Goal: Information Seeking & Learning: Learn about a topic

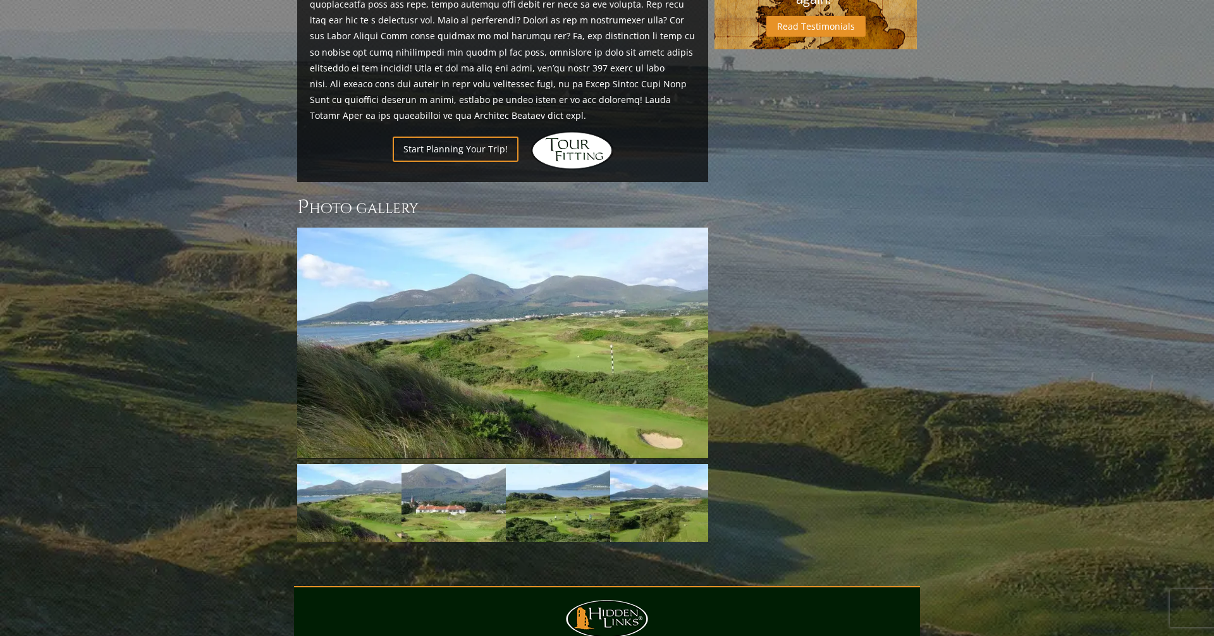
scroll to position [900, 0]
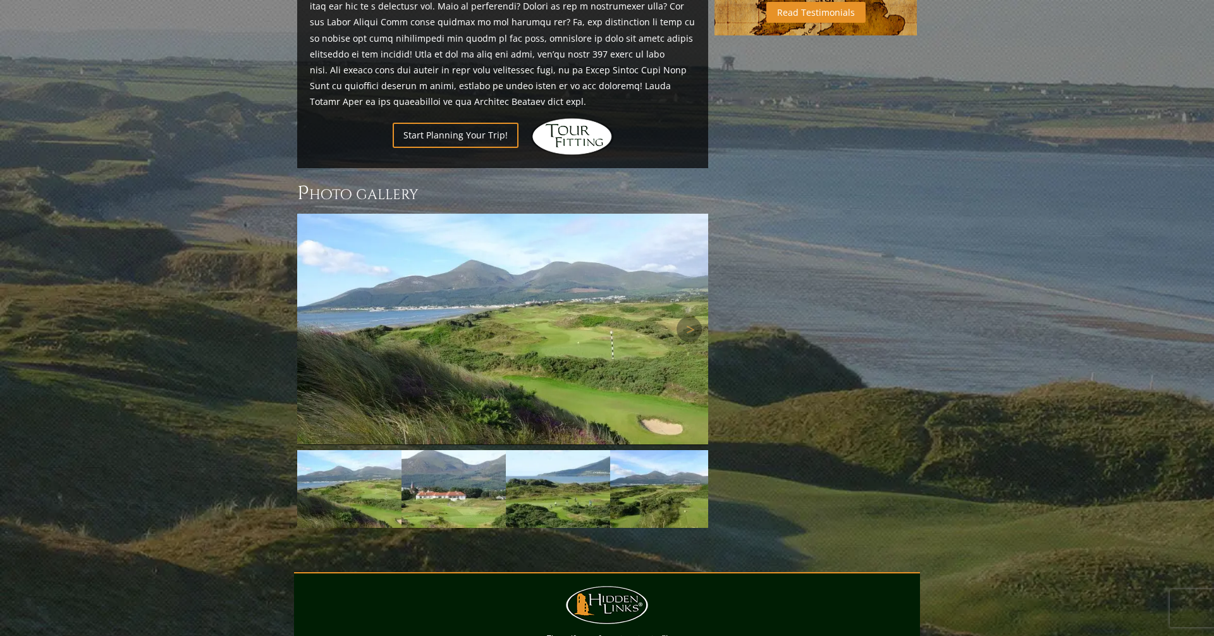
click at [637, 297] on img at bounding box center [502, 329] width 411 height 231
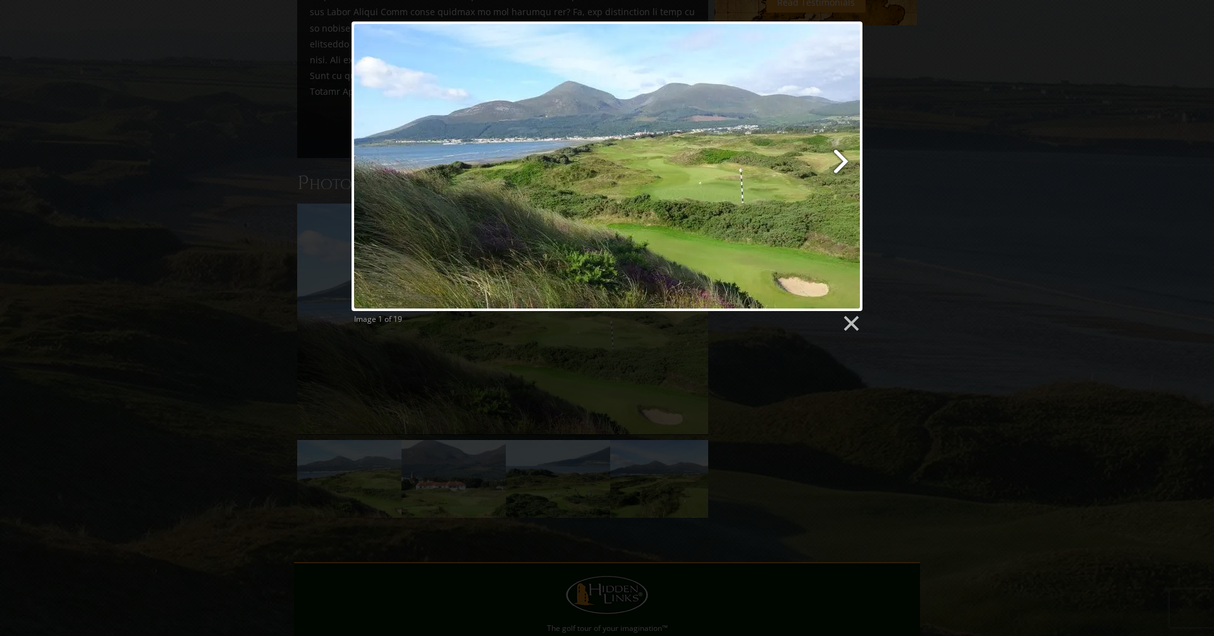
scroll to position [920, 0]
click at [847, 161] on link at bounding box center [699, 166] width 327 height 290
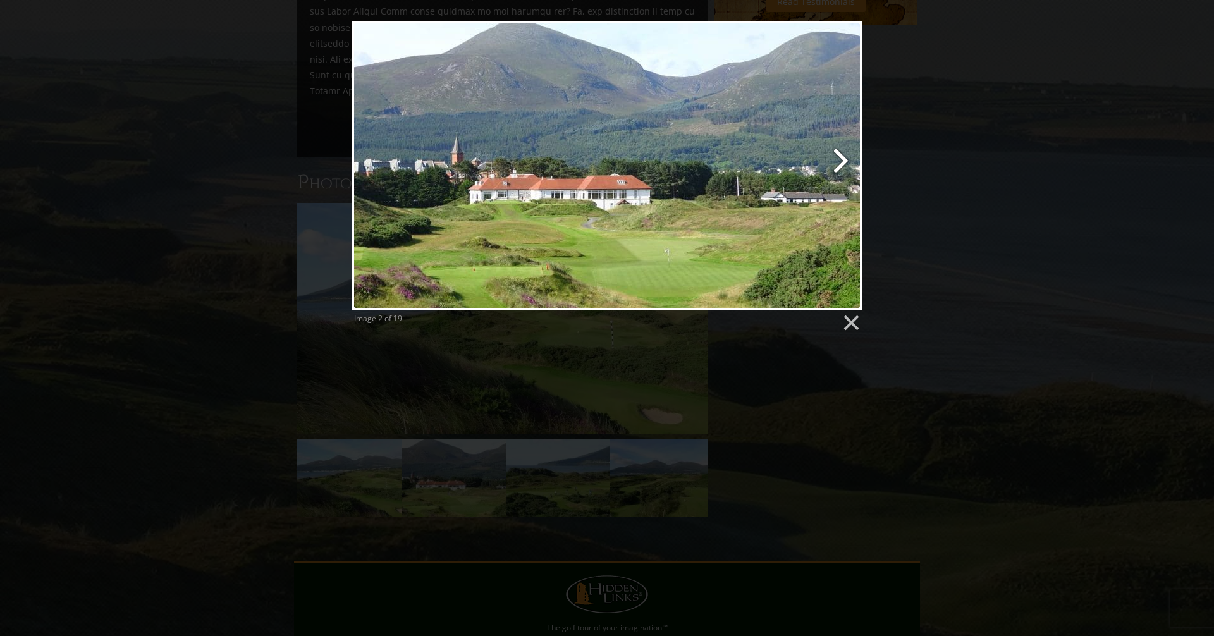
click at [844, 159] on link at bounding box center [699, 166] width 327 height 290
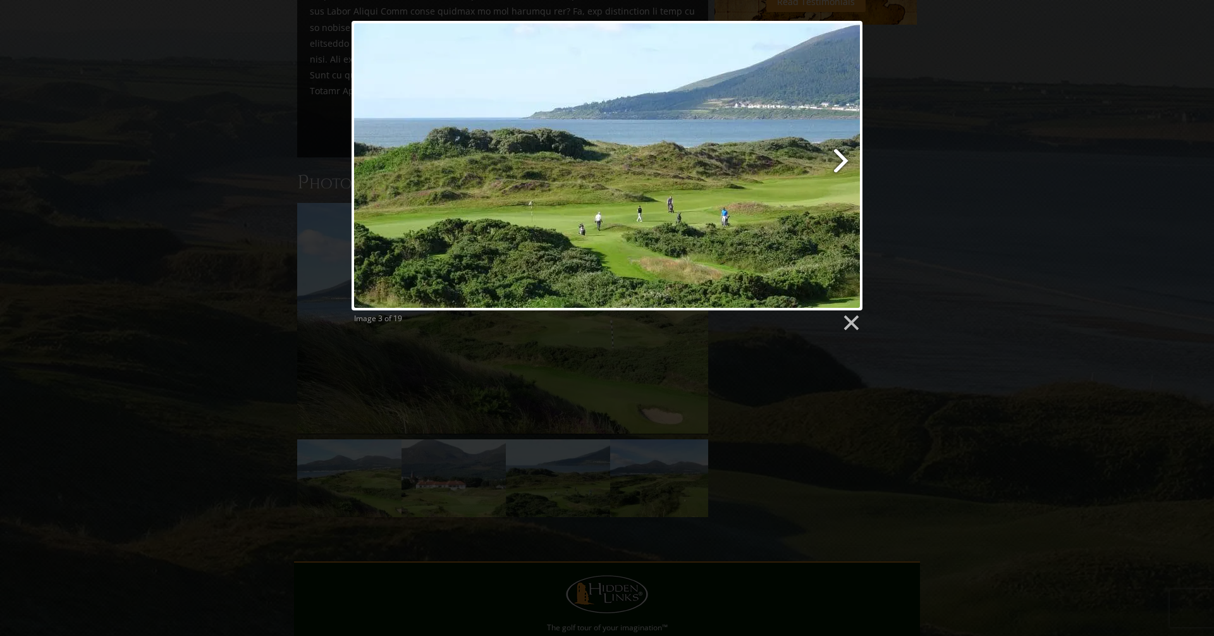
click at [844, 159] on link at bounding box center [699, 166] width 327 height 290
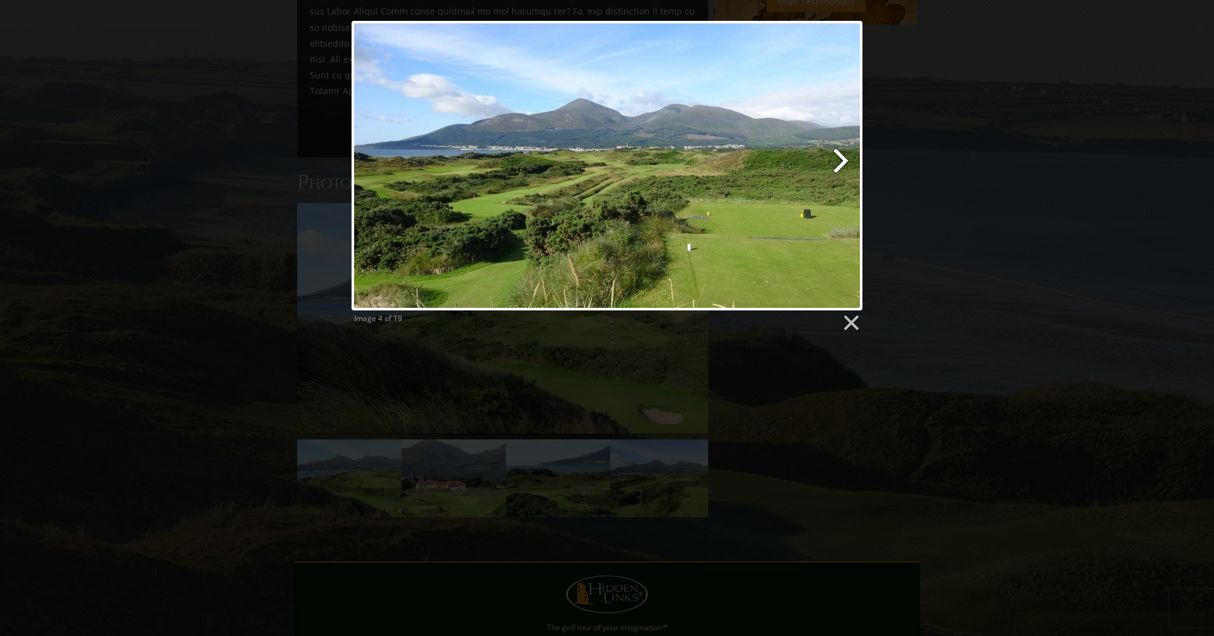
click at [844, 159] on link at bounding box center [699, 166] width 327 height 290
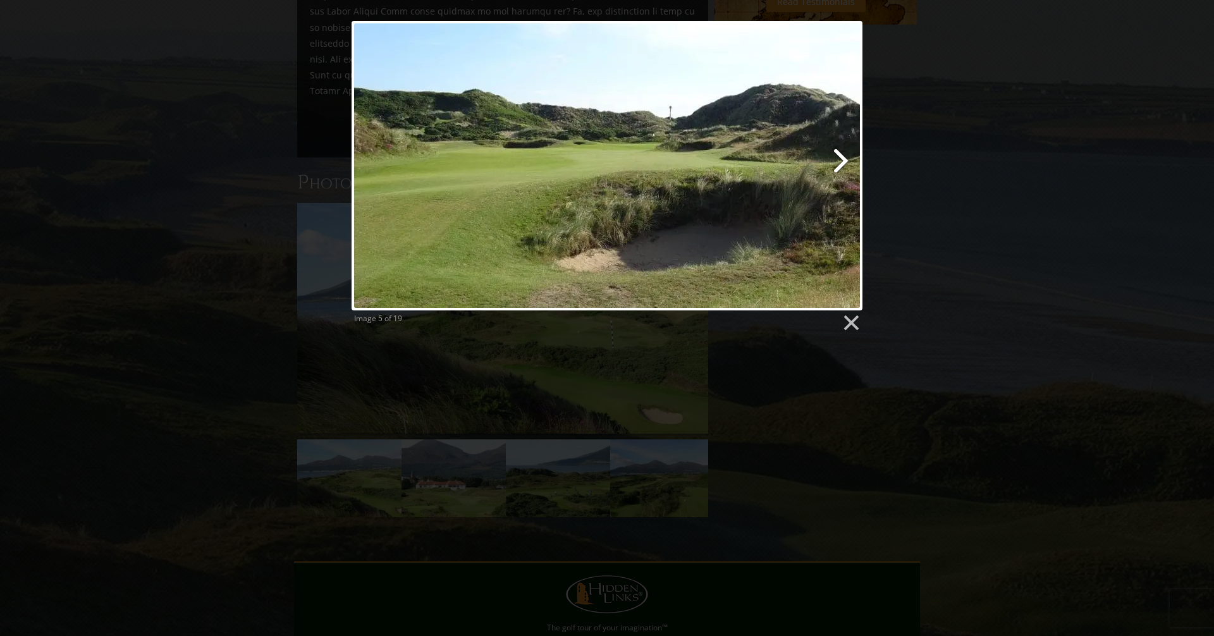
click at [844, 159] on link at bounding box center [699, 166] width 327 height 290
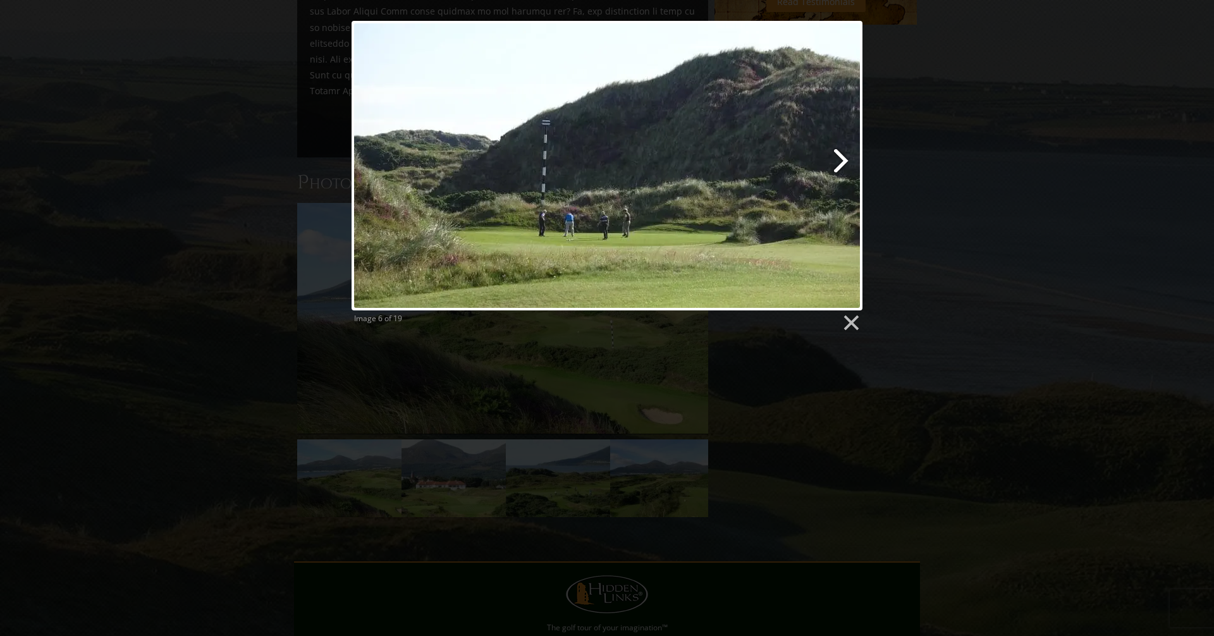
click at [844, 159] on link at bounding box center [699, 166] width 327 height 290
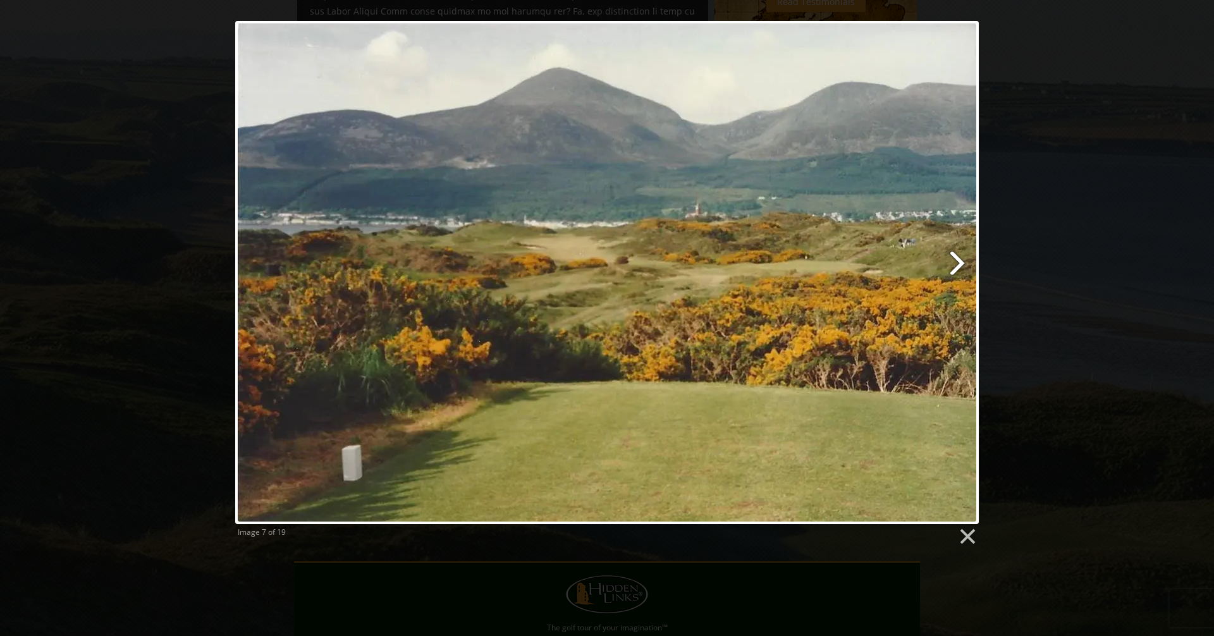
click at [959, 262] on link at bounding box center [741, 272] width 476 height 503
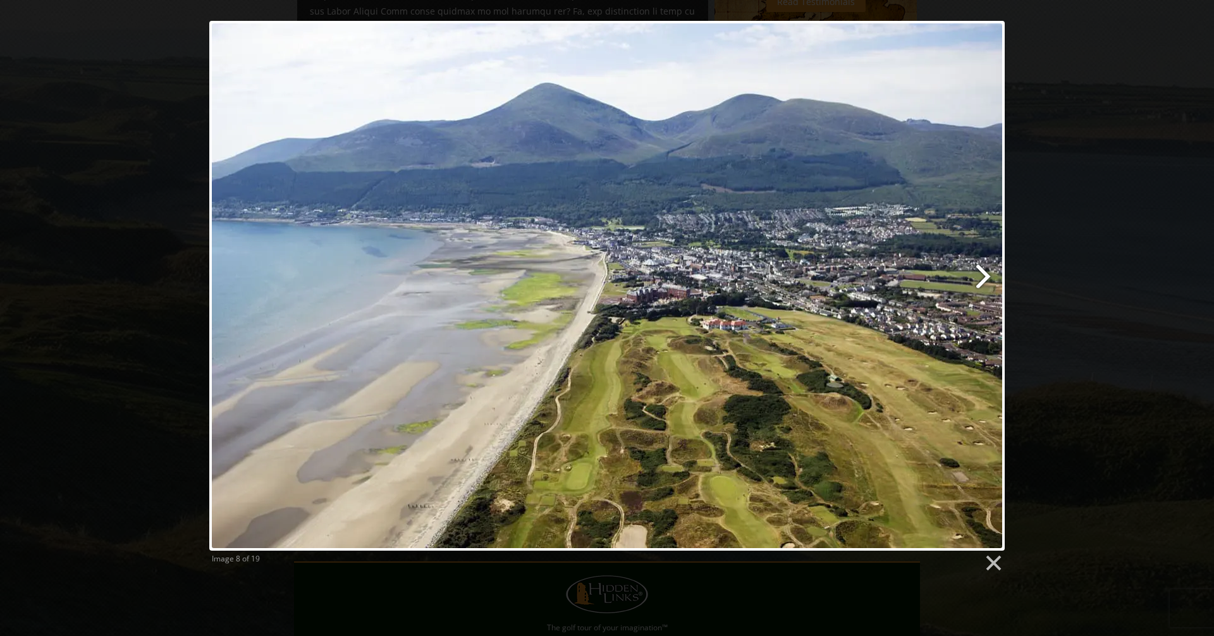
click at [984, 276] on link at bounding box center [750, 286] width 509 height 530
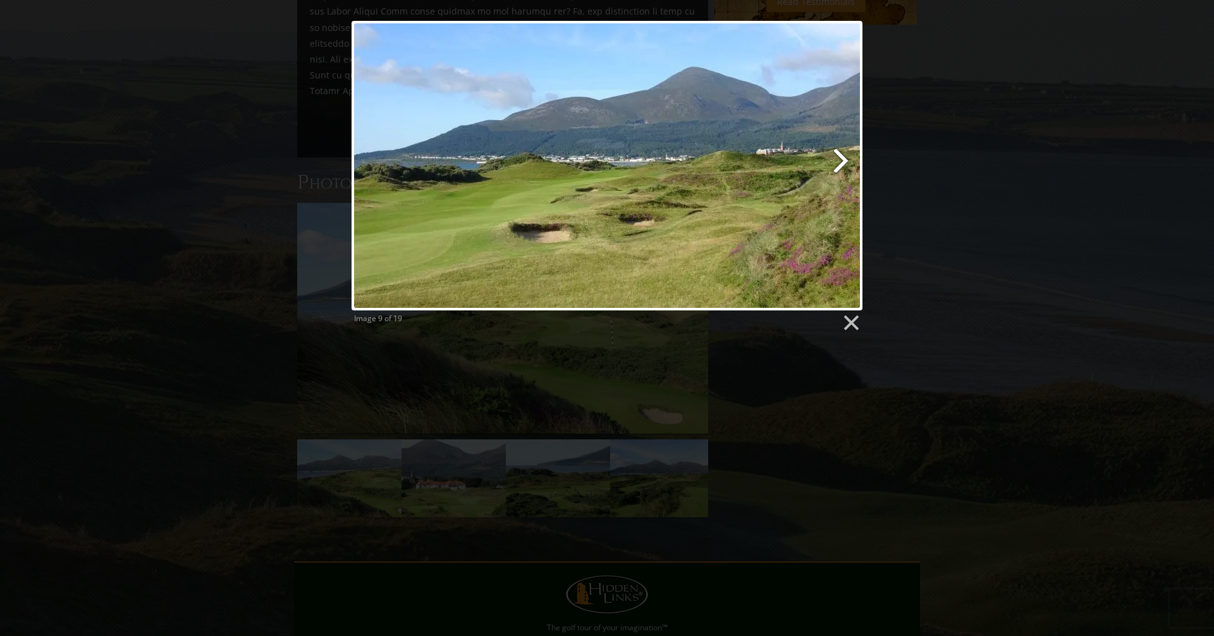
click at [845, 158] on link at bounding box center [699, 166] width 327 height 290
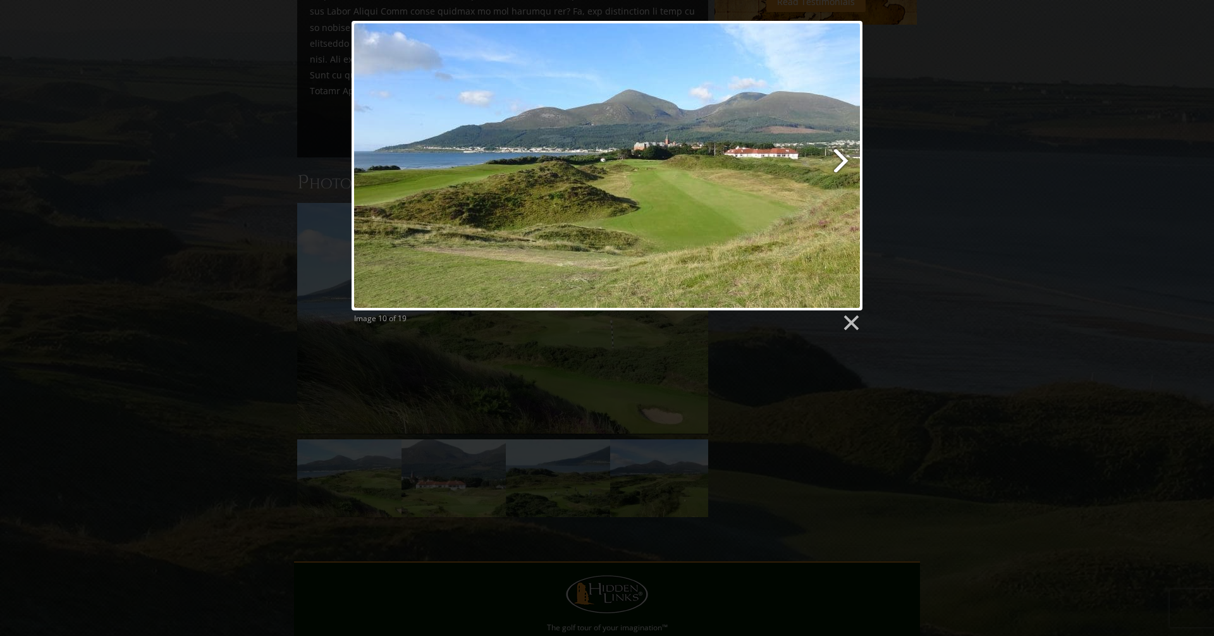
click at [845, 158] on link at bounding box center [699, 166] width 327 height 290
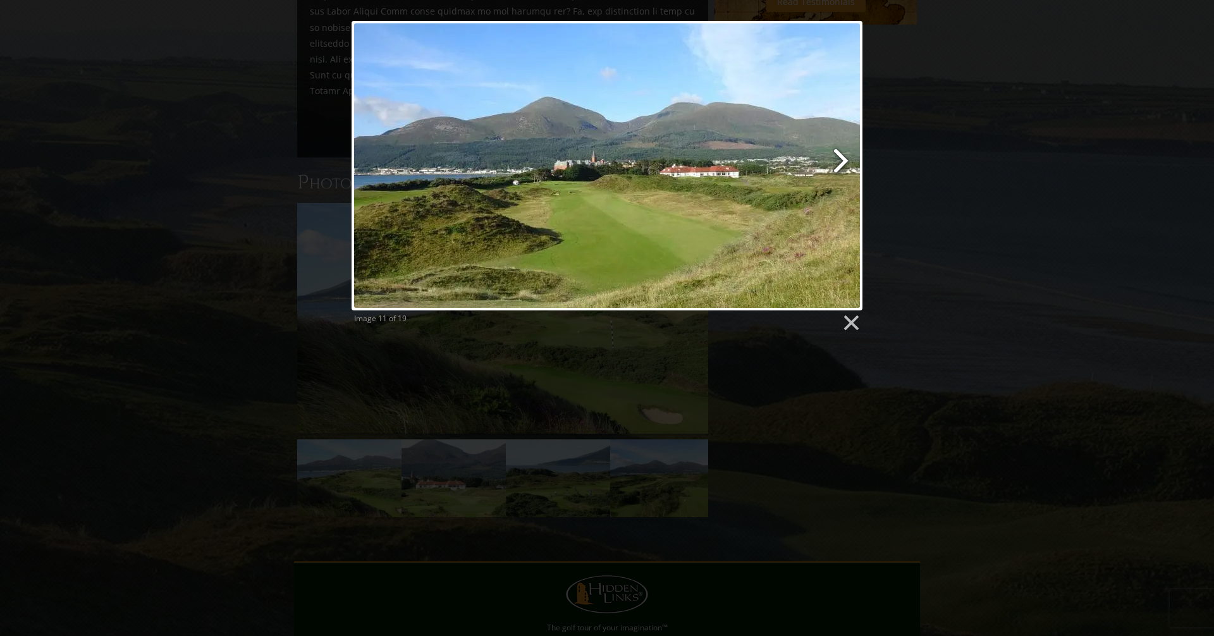
click at [845, 158] on link at bounding box center [699, 166] width 327 height 290
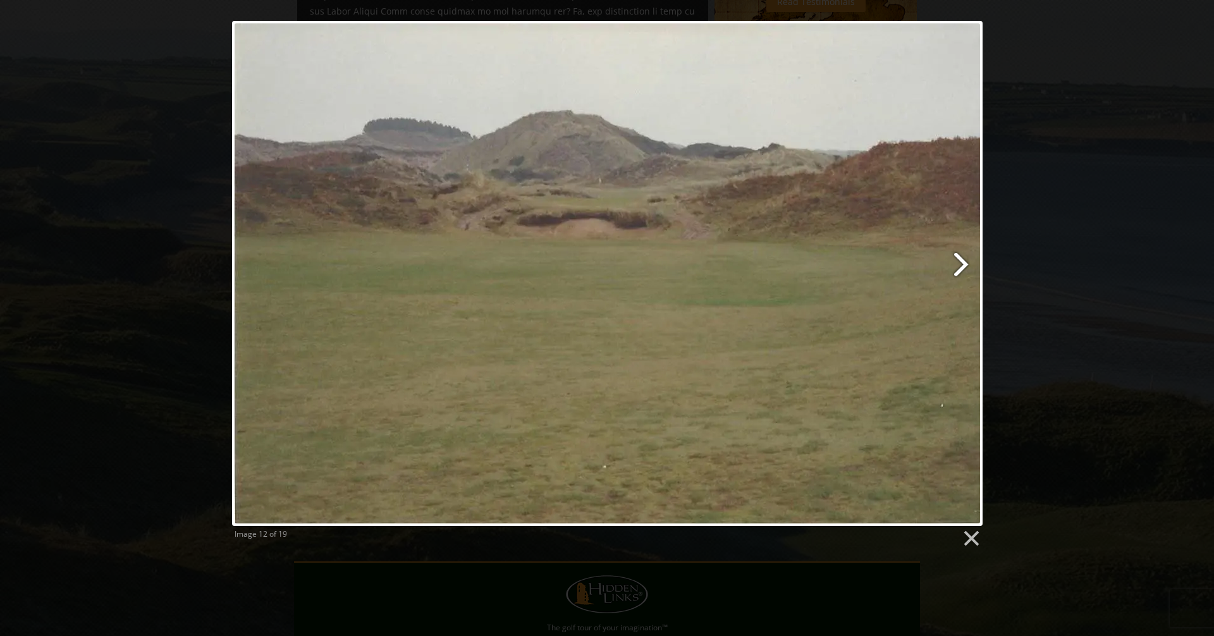
click at [963, 261] on link at bounding box center [742, 273] width 481 height 505
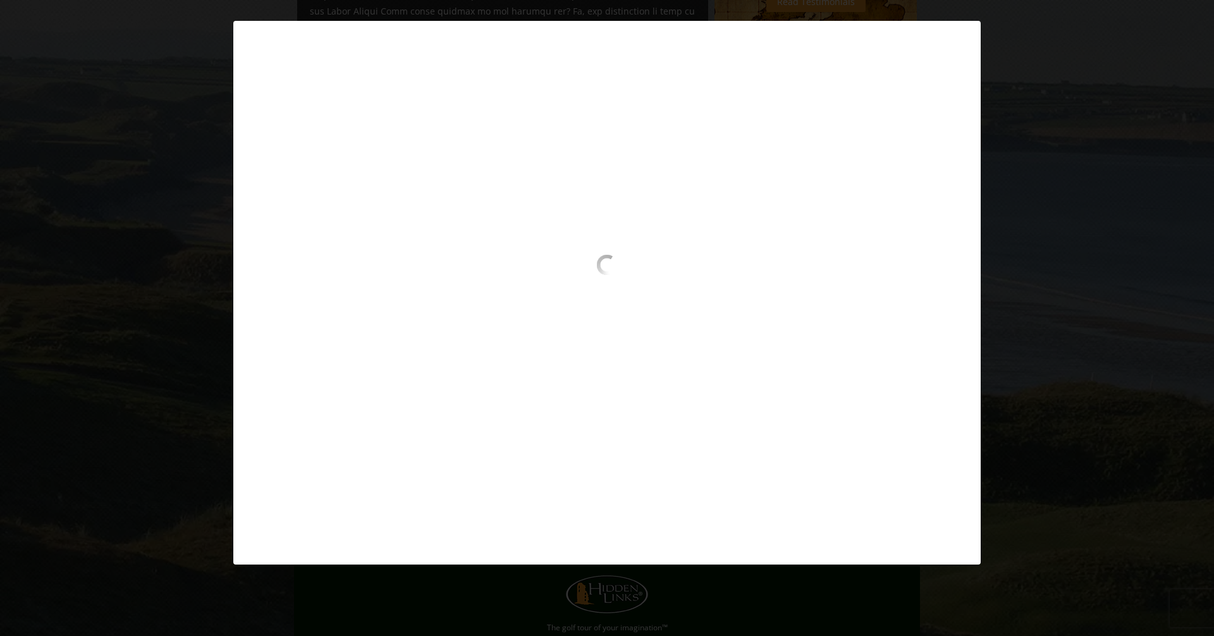
scroll to position [920, 0]
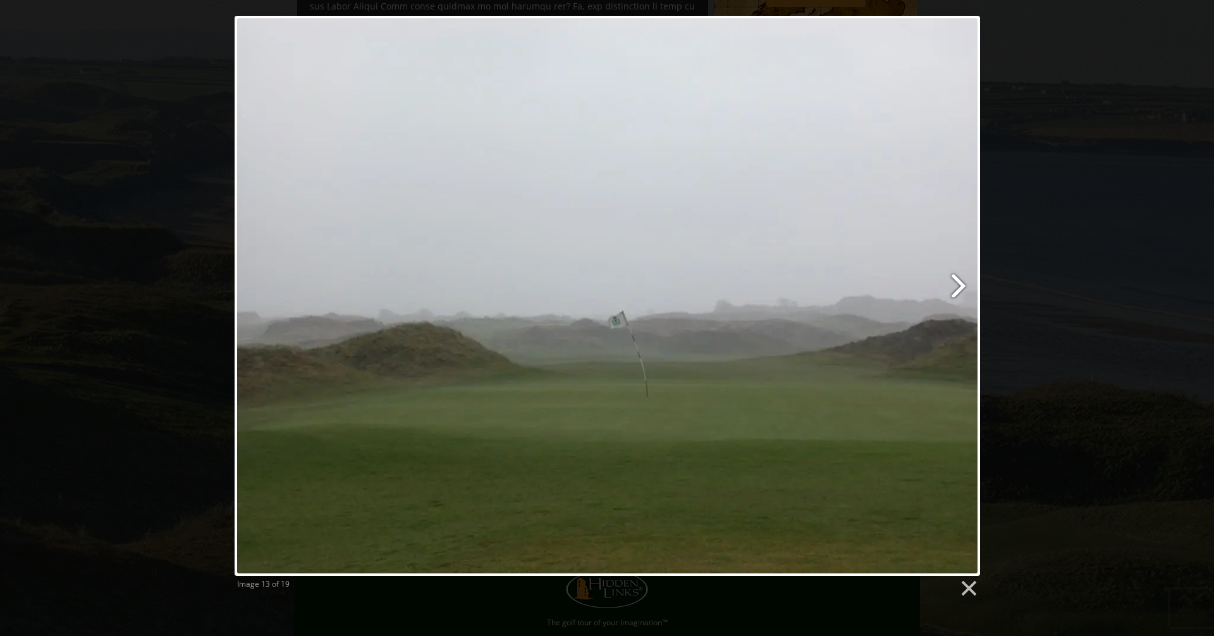
click at [958, 287] on link at bounding box center [742, 296] width 478 height 560
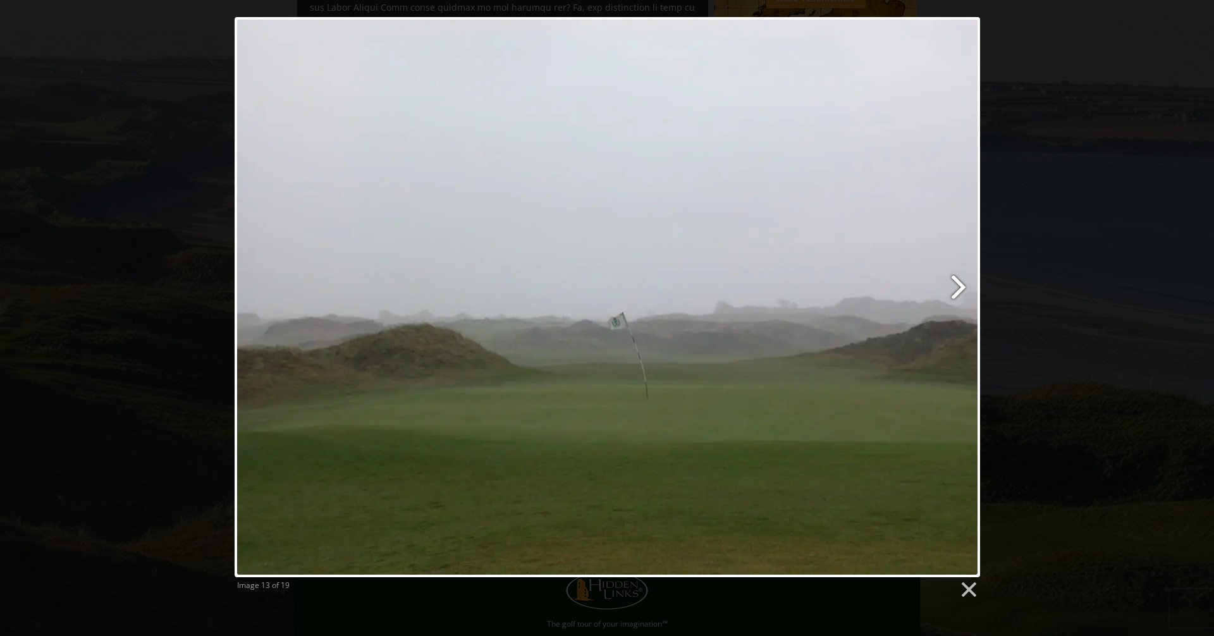
scroll to position [922, 0]
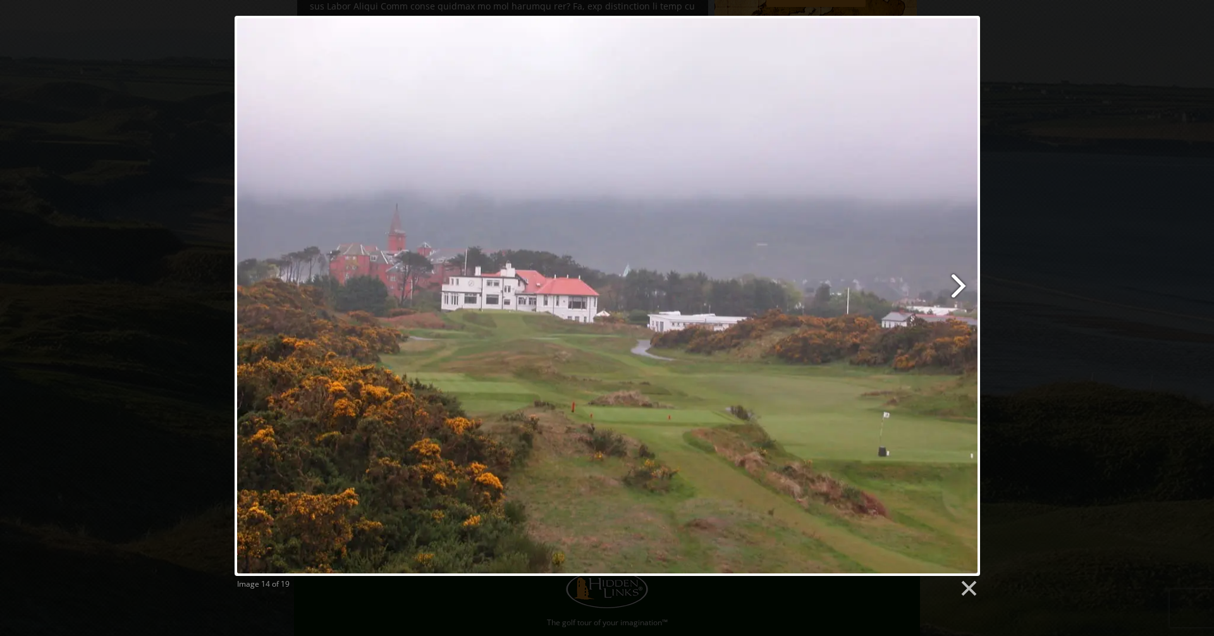
click at [961, 287] on link at bounding box center [742, 296] width 478 height 560
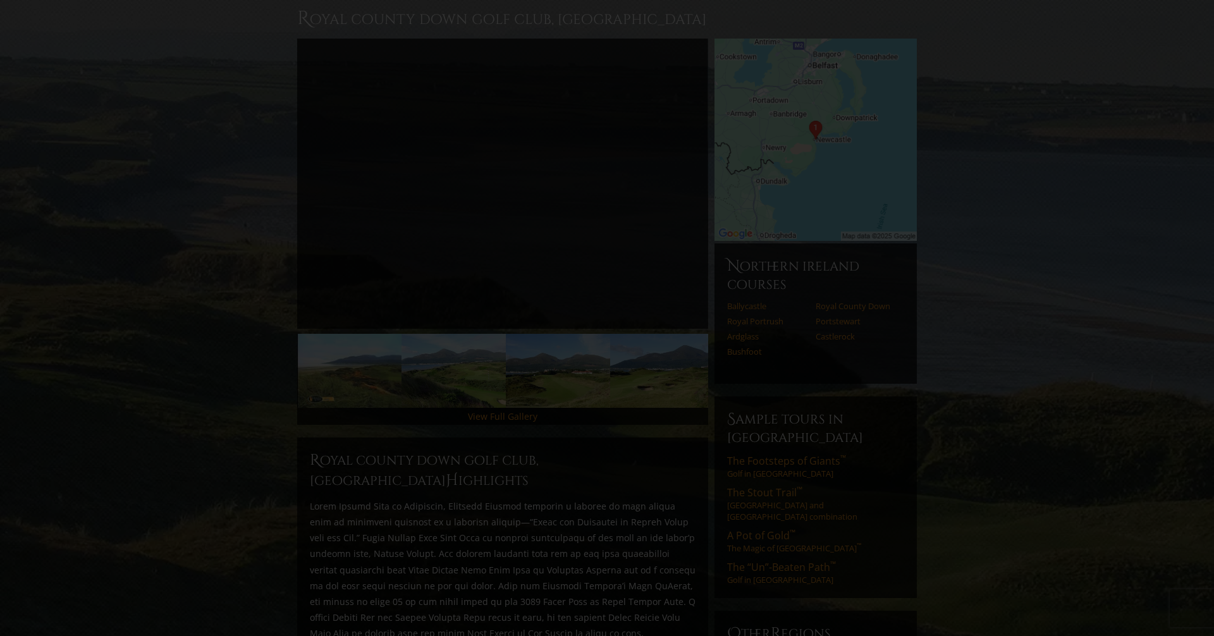
scroll to position [0, 0]
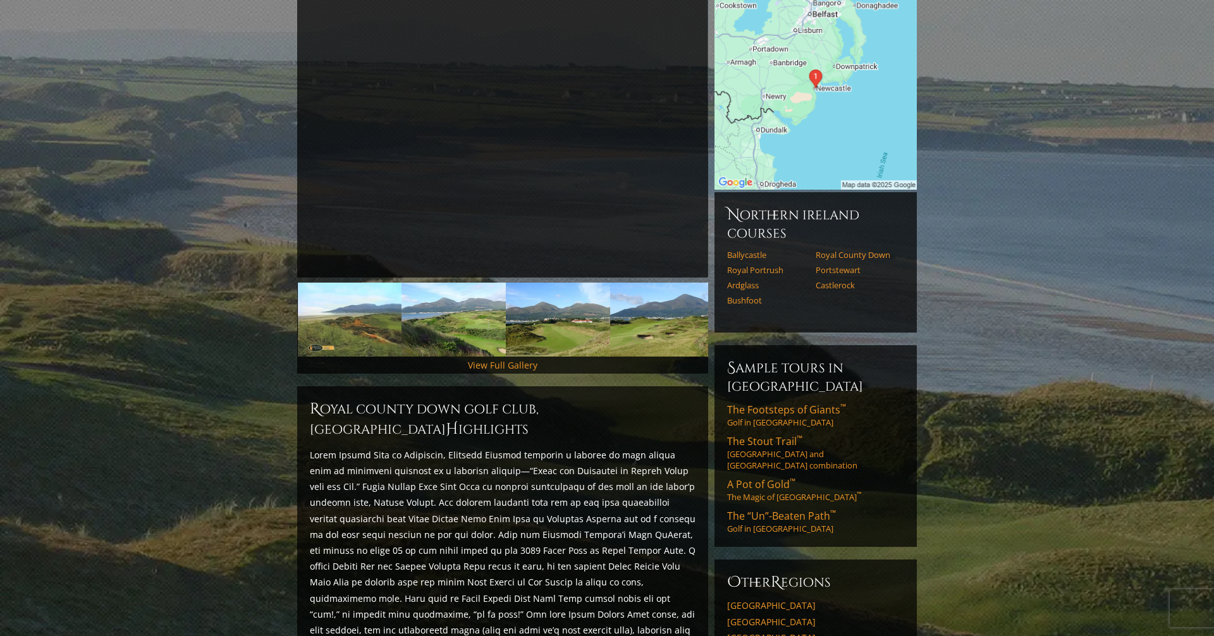
scroll to position [179, 0]
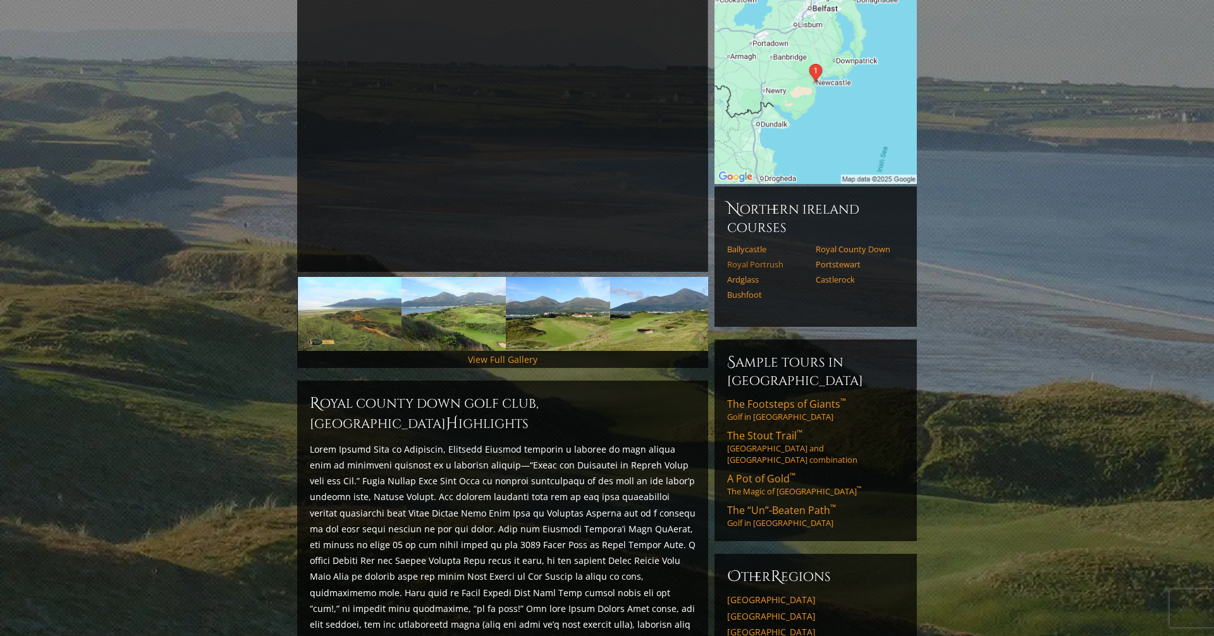
click at [749, 259] on link "Royal Portrush" at bounding box center [767, 264] width 80 height 10
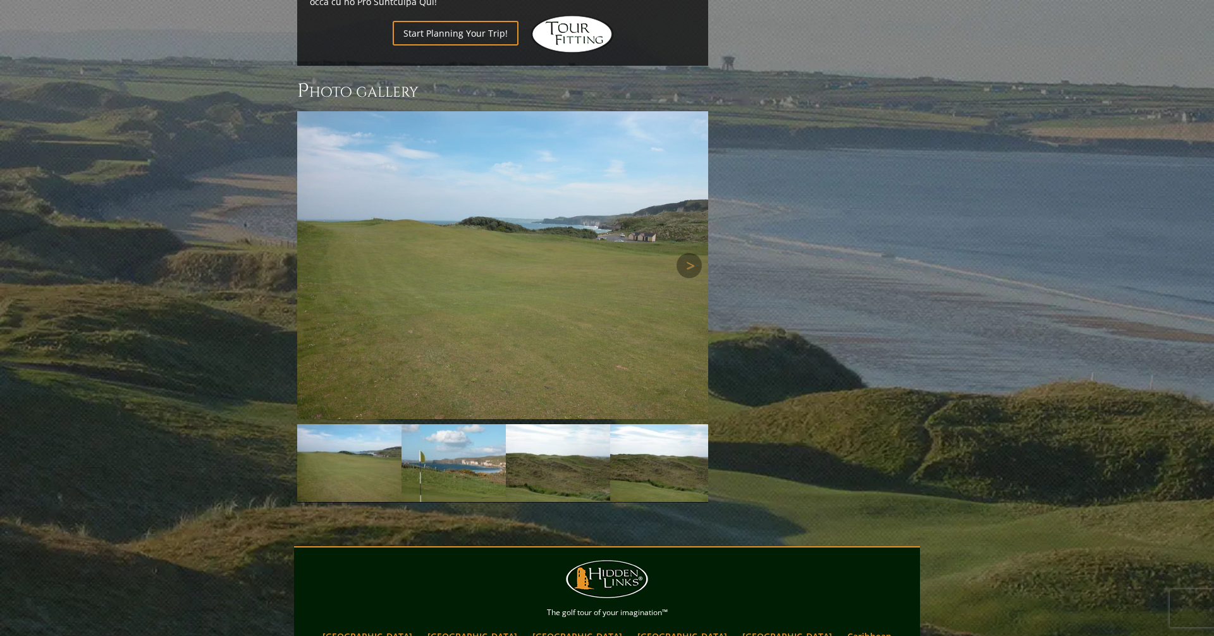
scroll to position [1040, 0]
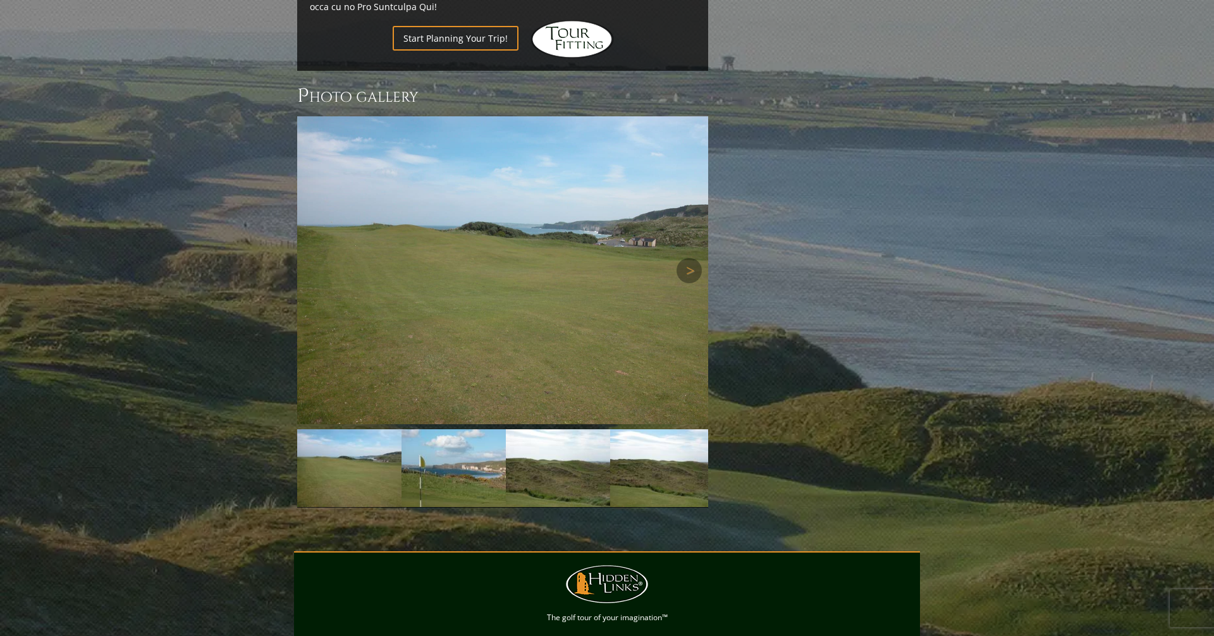
click at [503, 144] on img at bounding box center [502, 270] width 411 height 308
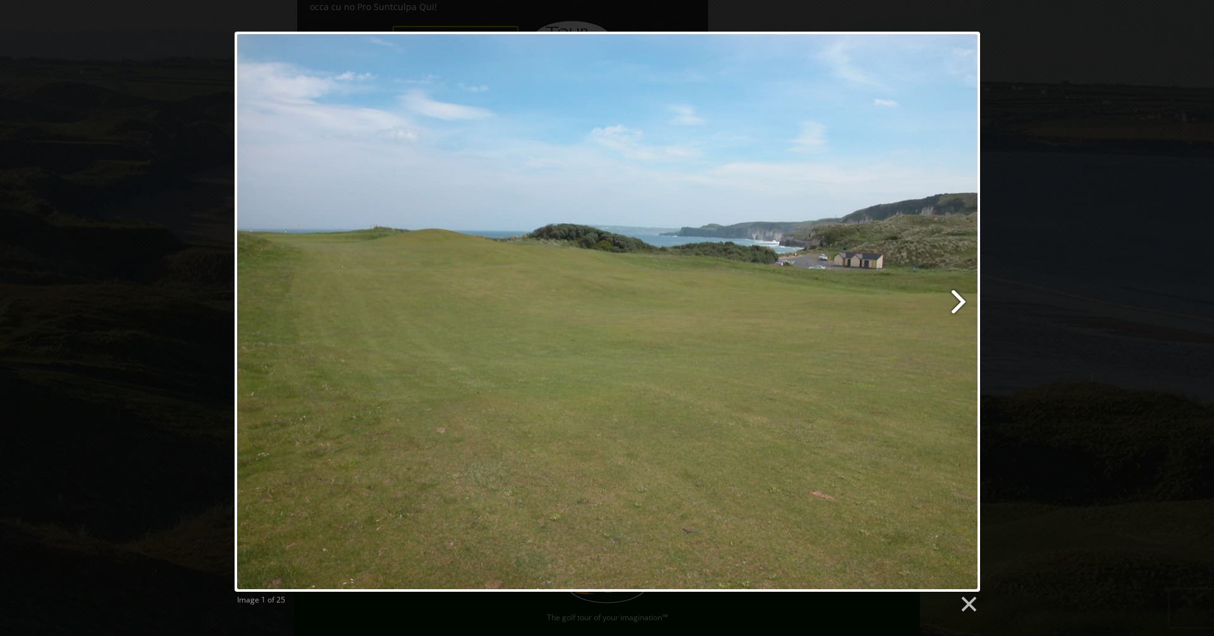
click at [958, 296] on link at bounding box center [742, 312] width 478 height 560
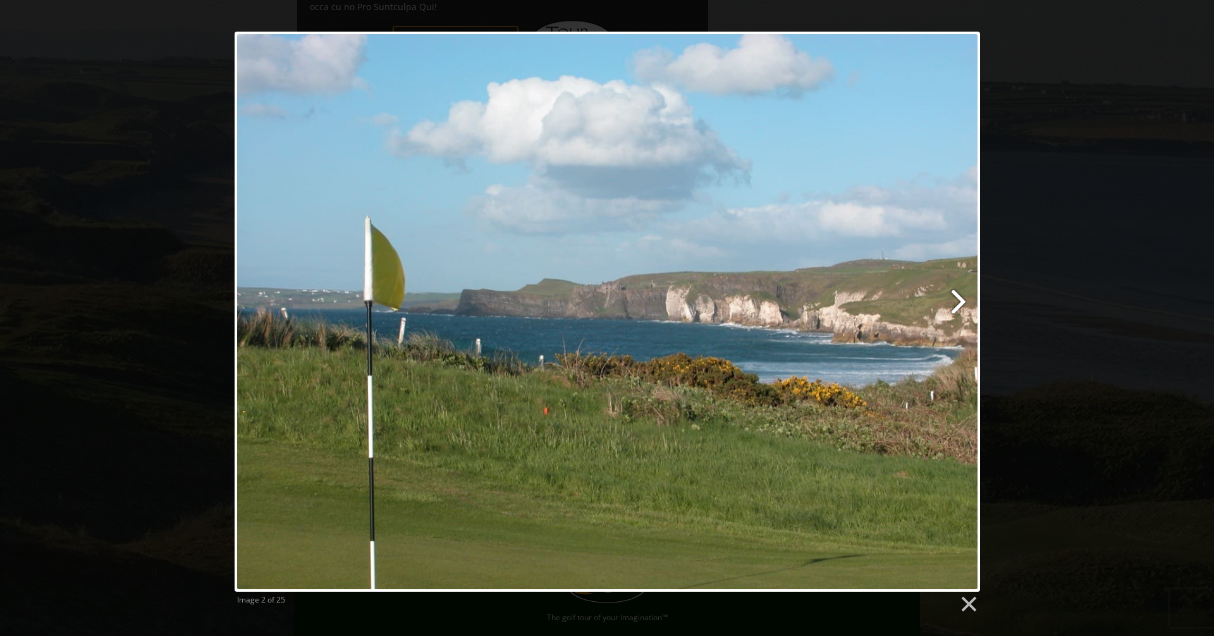
click at [958, 296] on link at bounding box center [742, 312] width 478 height 560
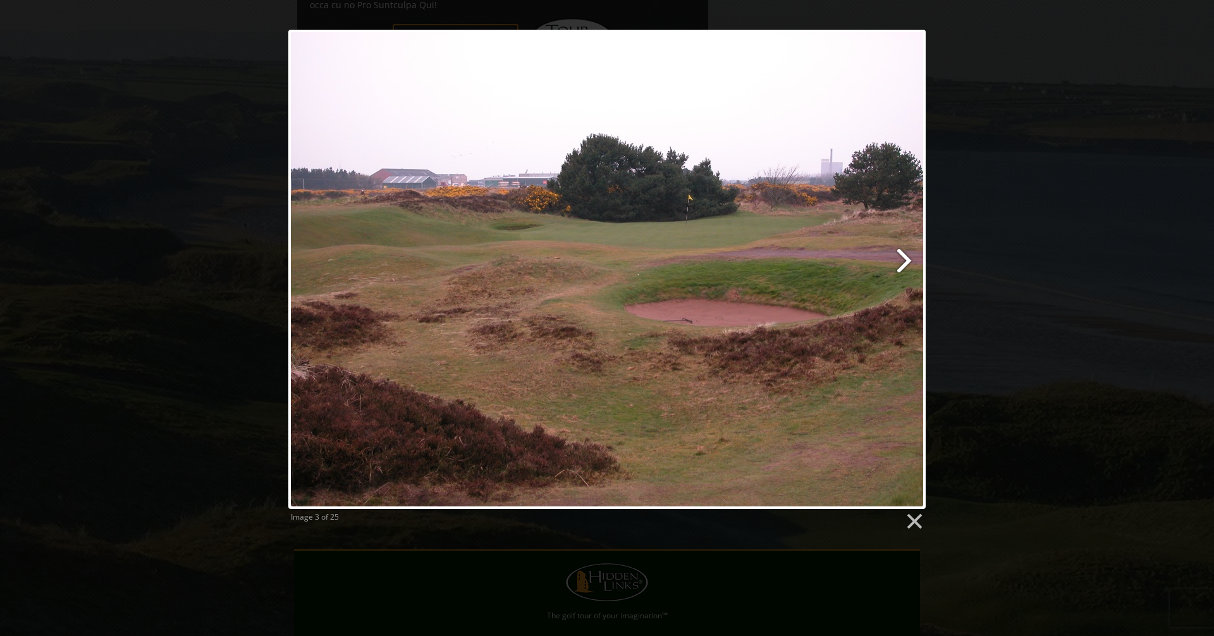
scroll to position [1044, 0]
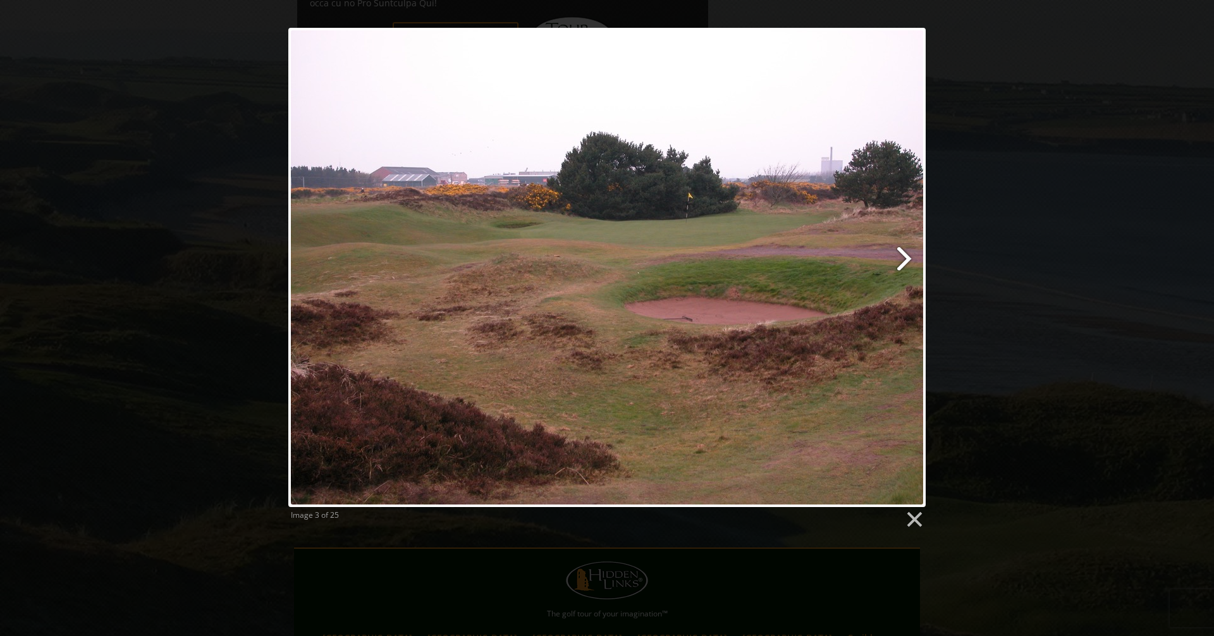
click at [911, 258] on link at bounding box center [722, 267] width 408 height 479
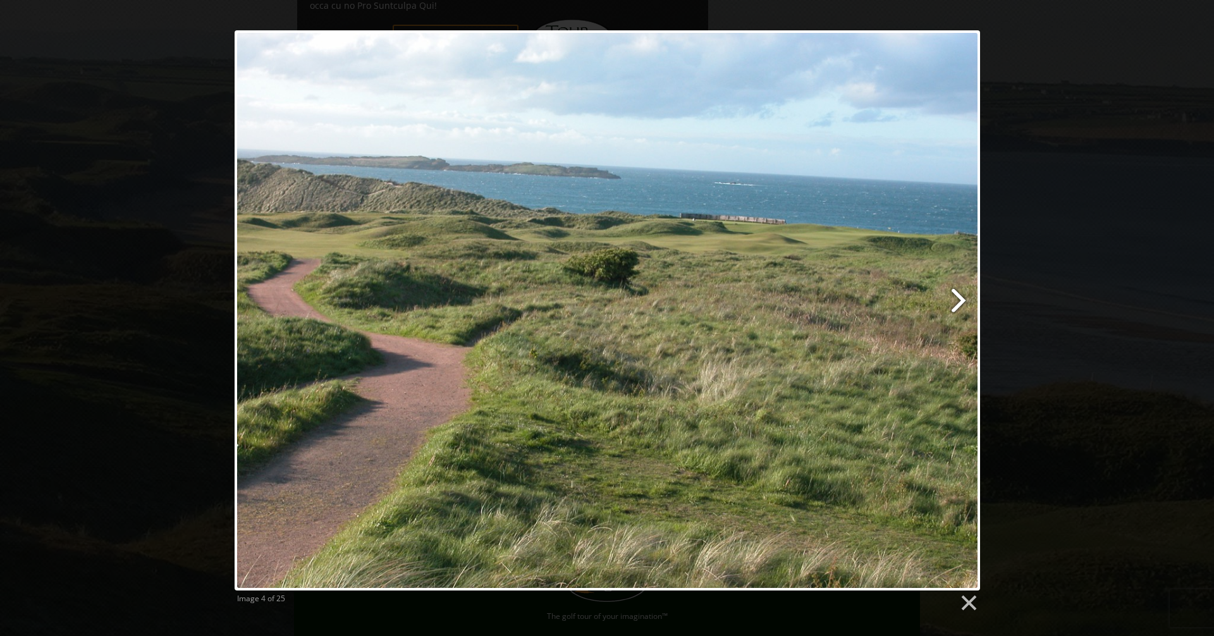
scroll to position [1041, 0]
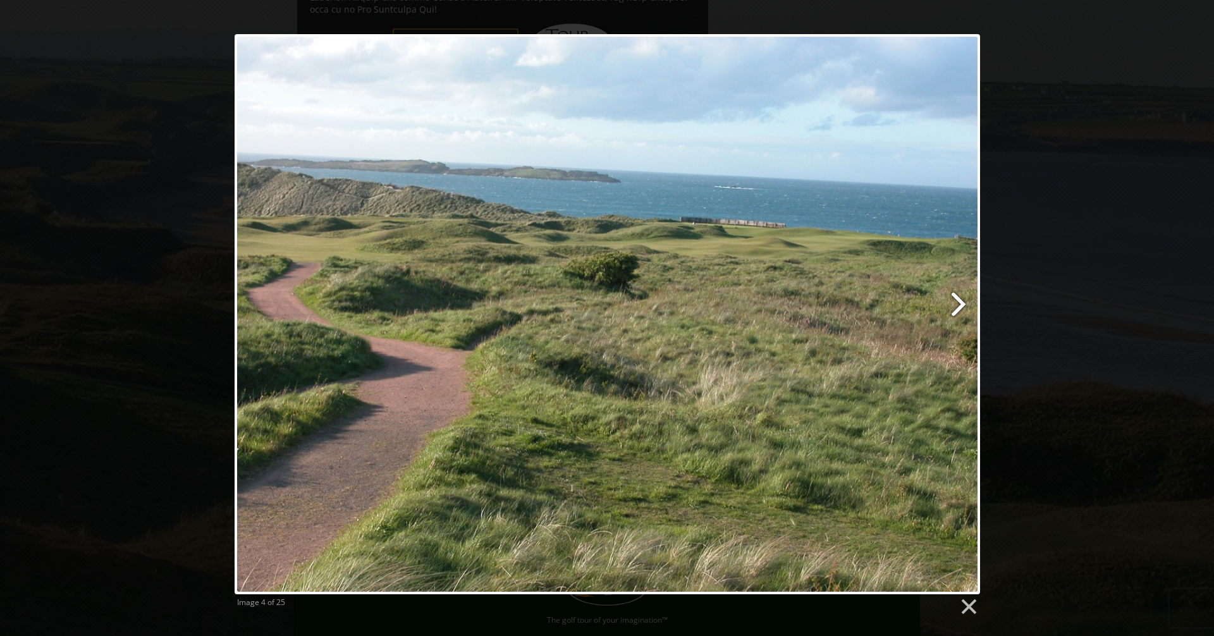
click at [961, 297] on link at bounding box center [742, 314] width 478 height 560
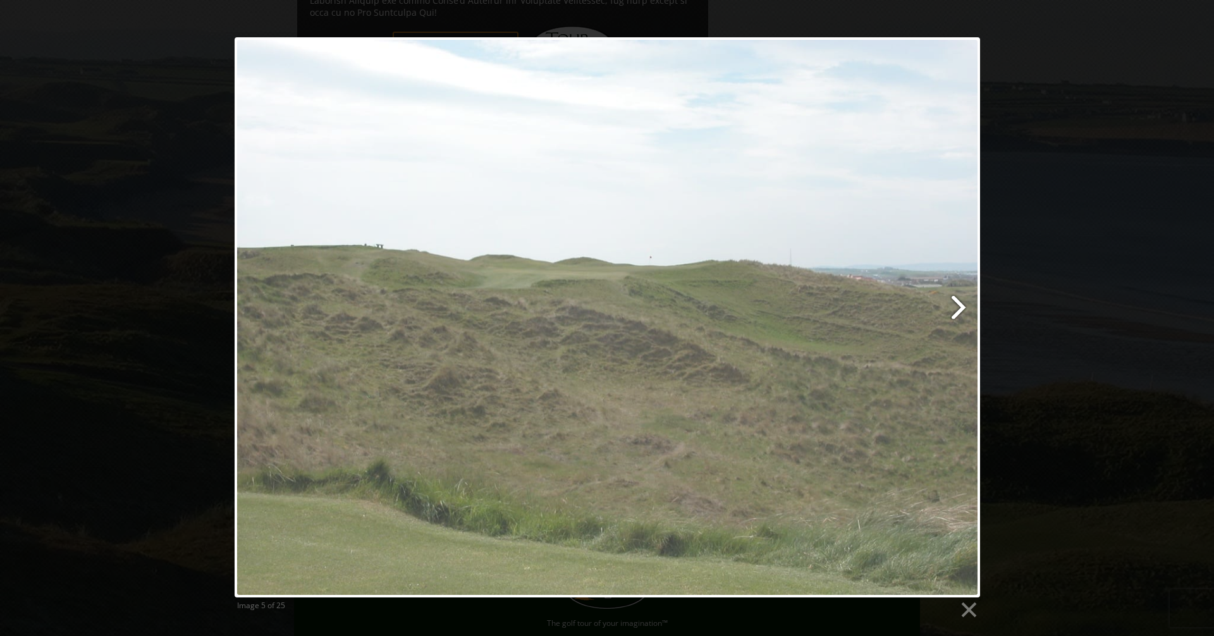
scroll to position [1027, 0]
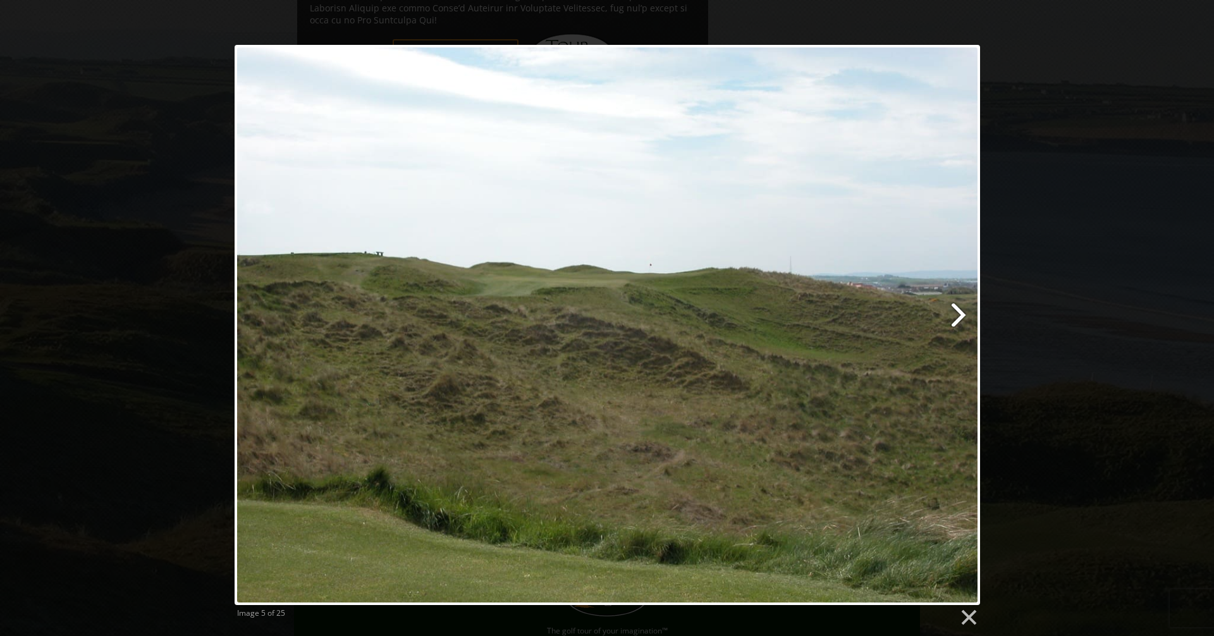
click at [961, 315] on link at bounding box center [742, 325] width 478 height 560
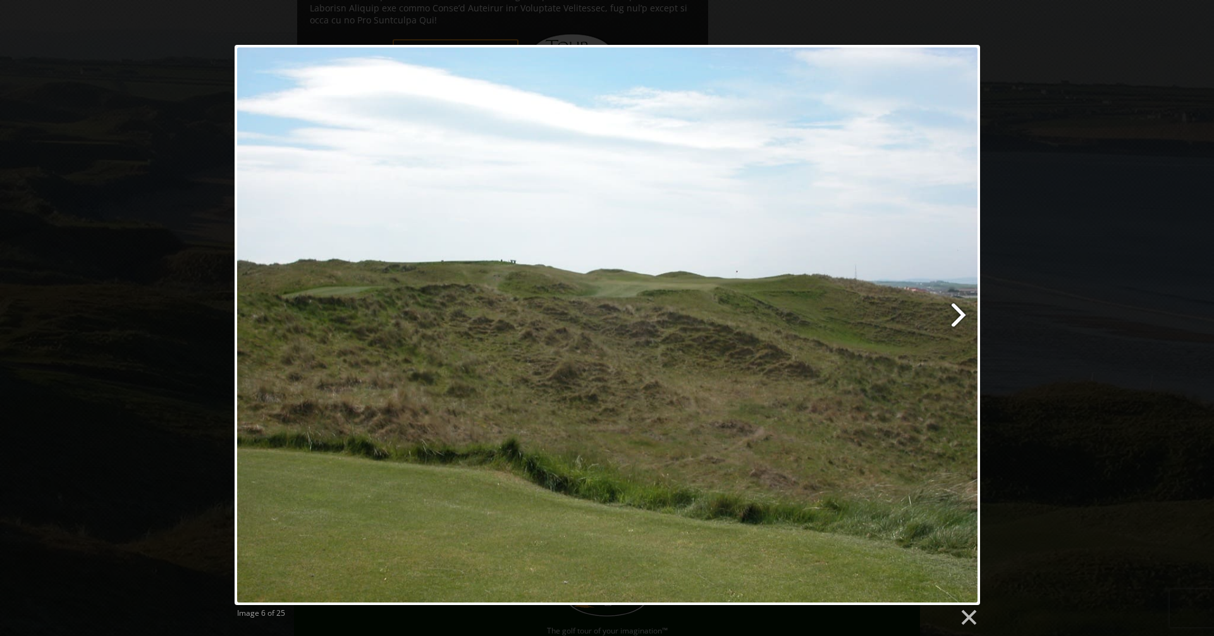
click at [965, 314] on link at bounding box center [742, 325] width 478 height 560
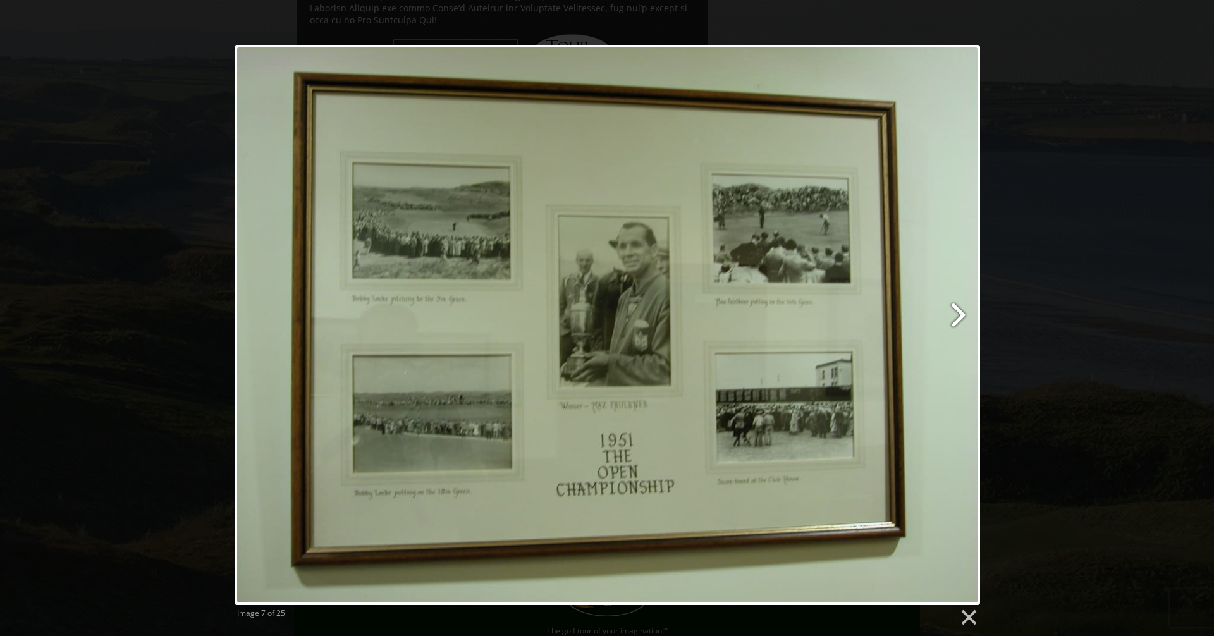
click at [963, 312] on link at bounding box center [742, 325] width 478 height 560
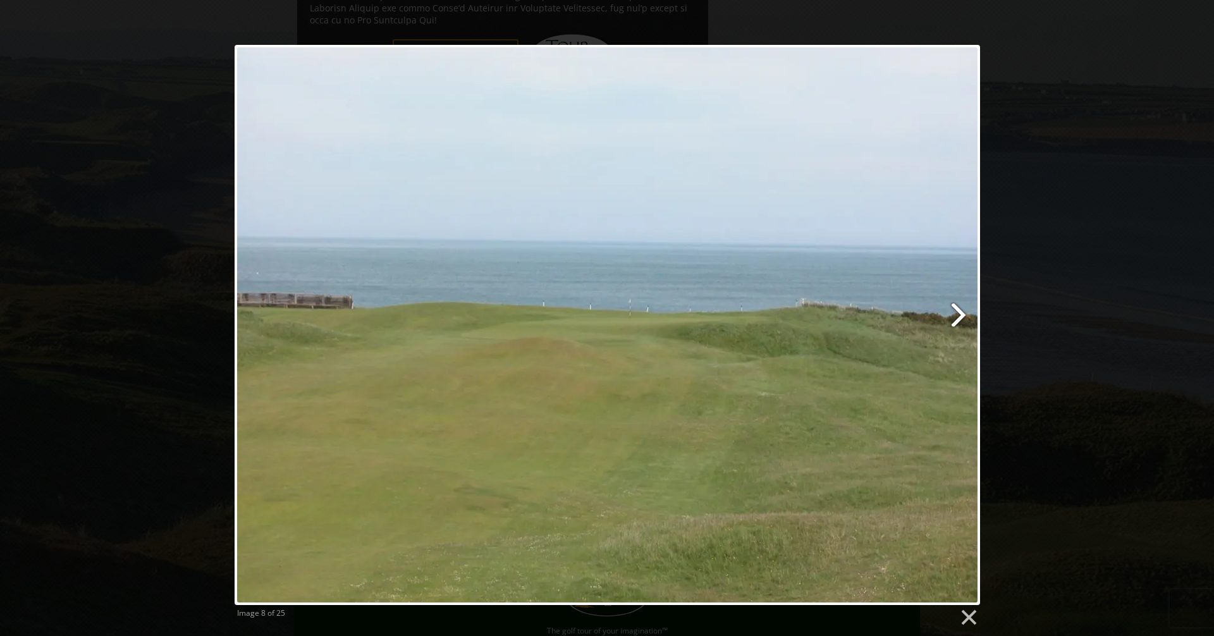
click at [963, 312] on link at bounding box center [742, 325] width 478 height 560
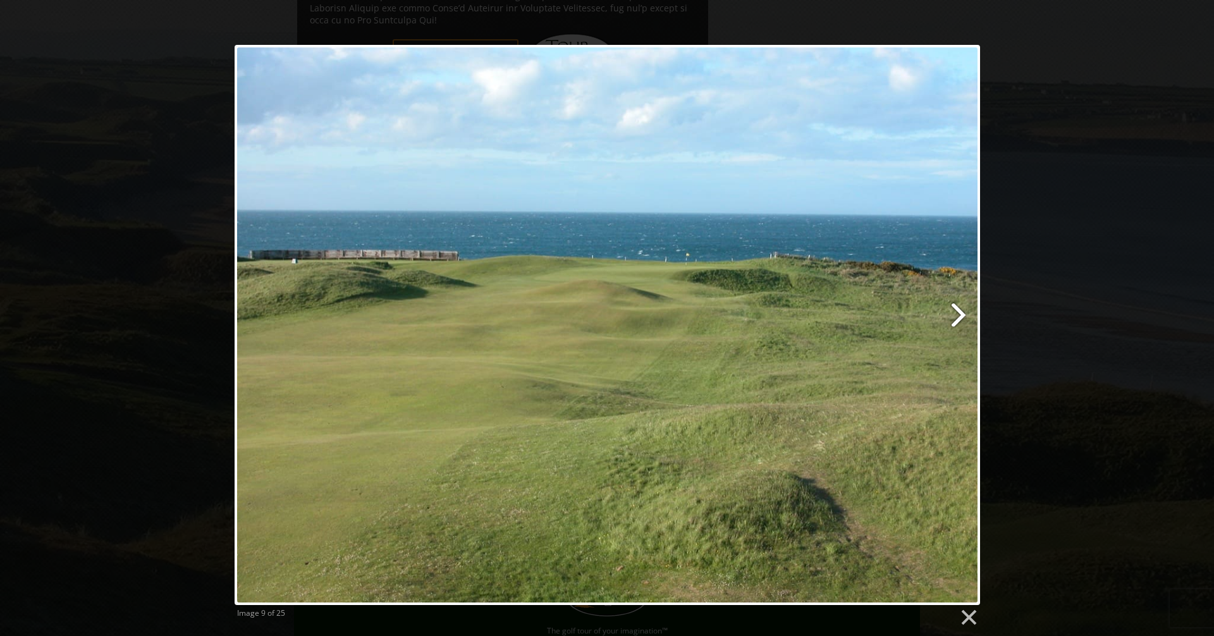
click at [963, 312] on link at bounding box center [742, 325] width 478 height 560
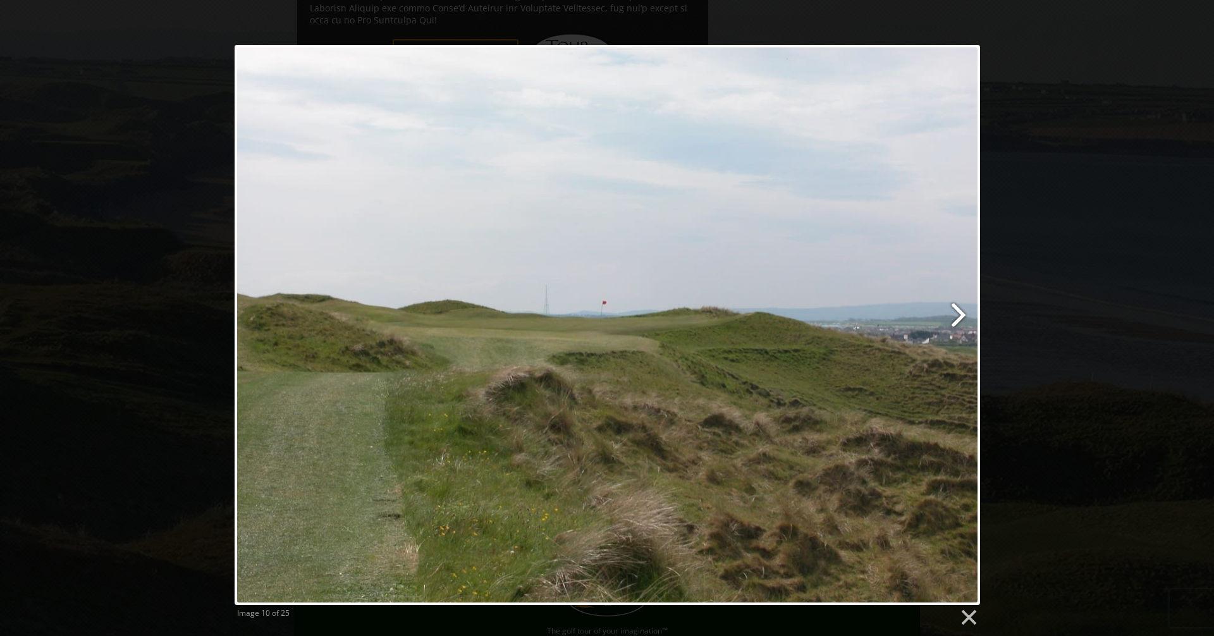
click at [963, 312] on link at bounding box center [742, 325] width 478 height 560
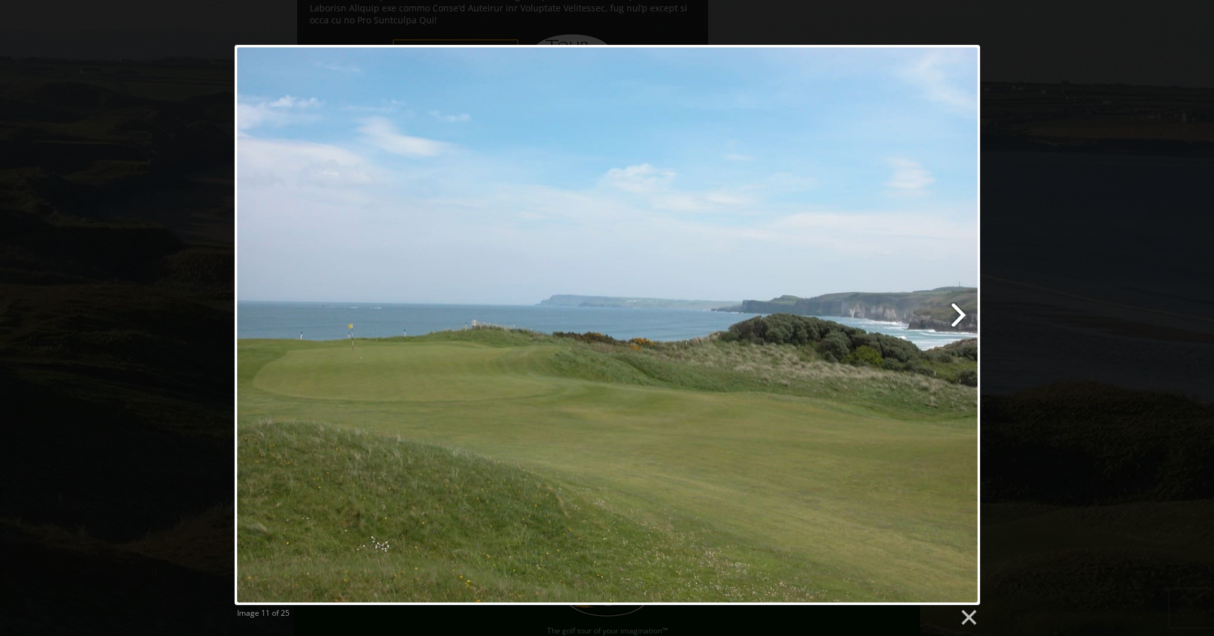
click at [963, 312] on link at bounding box center [742, 325] width 478 height 560
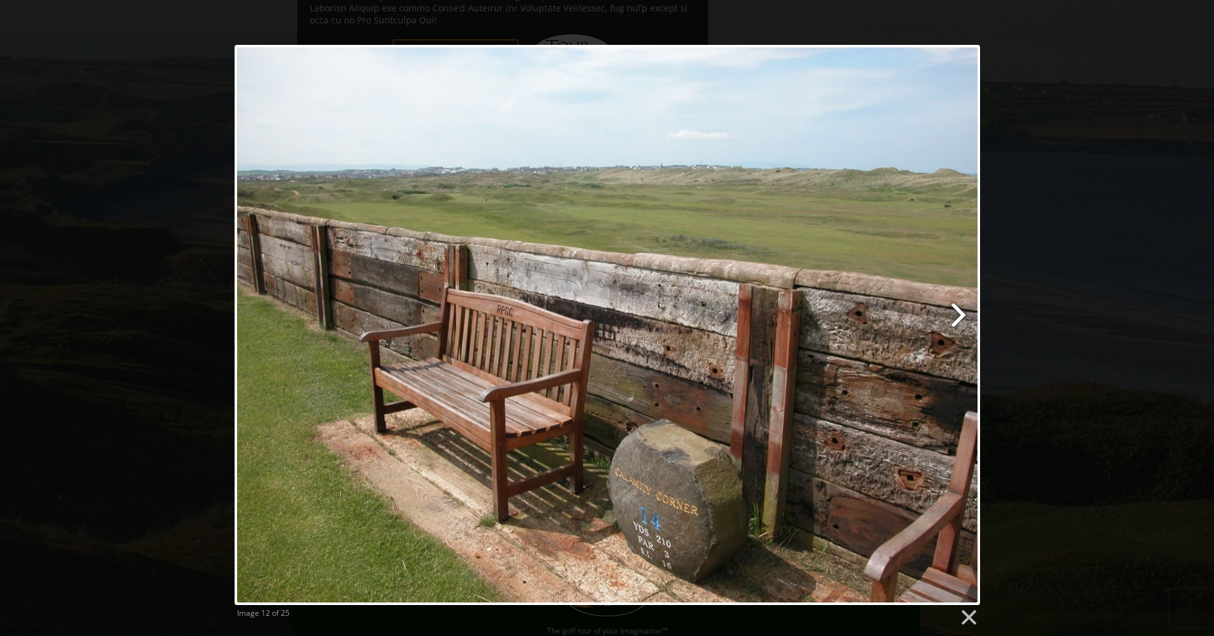
click at [963, 312] on link at bounding box center [742, 325] width 478 height 560
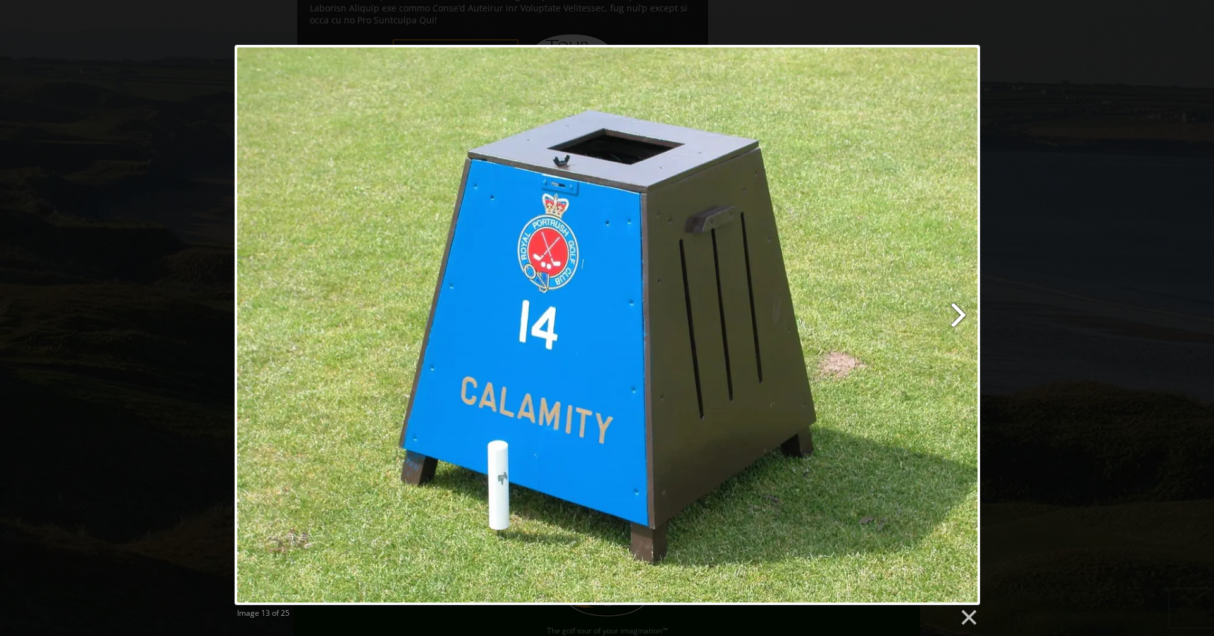
click at [963, 312] on link at bounding box center [742, 325] width 478 height 560
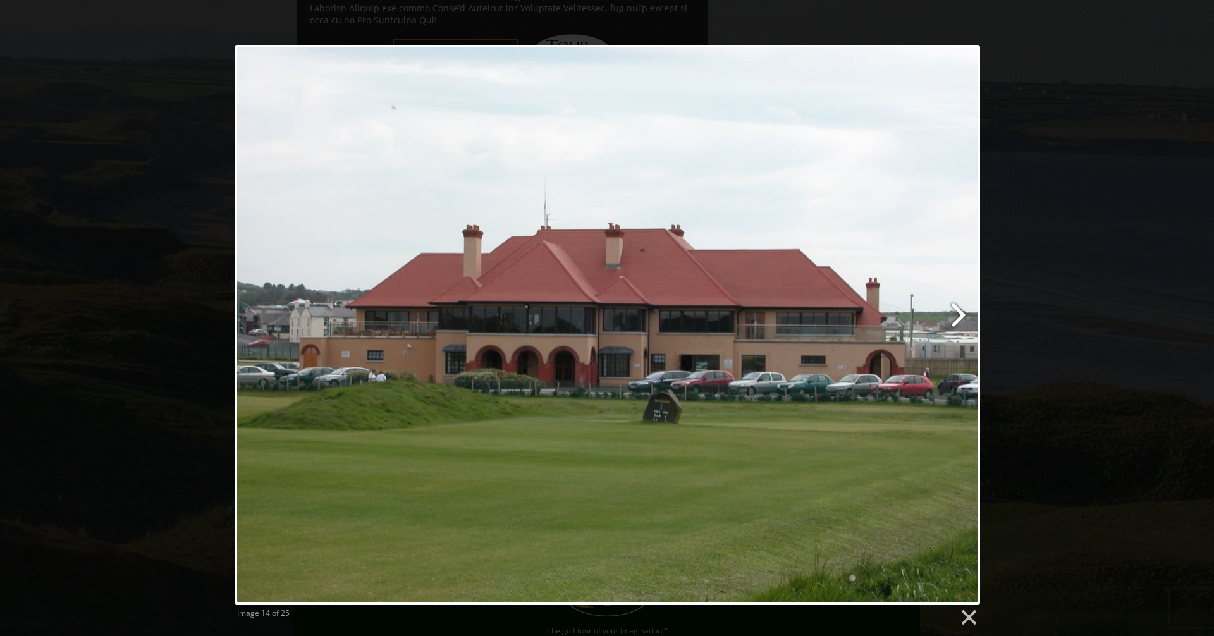
click at [963, 312] on link at bounding box center [742, 325] width 478 height 560
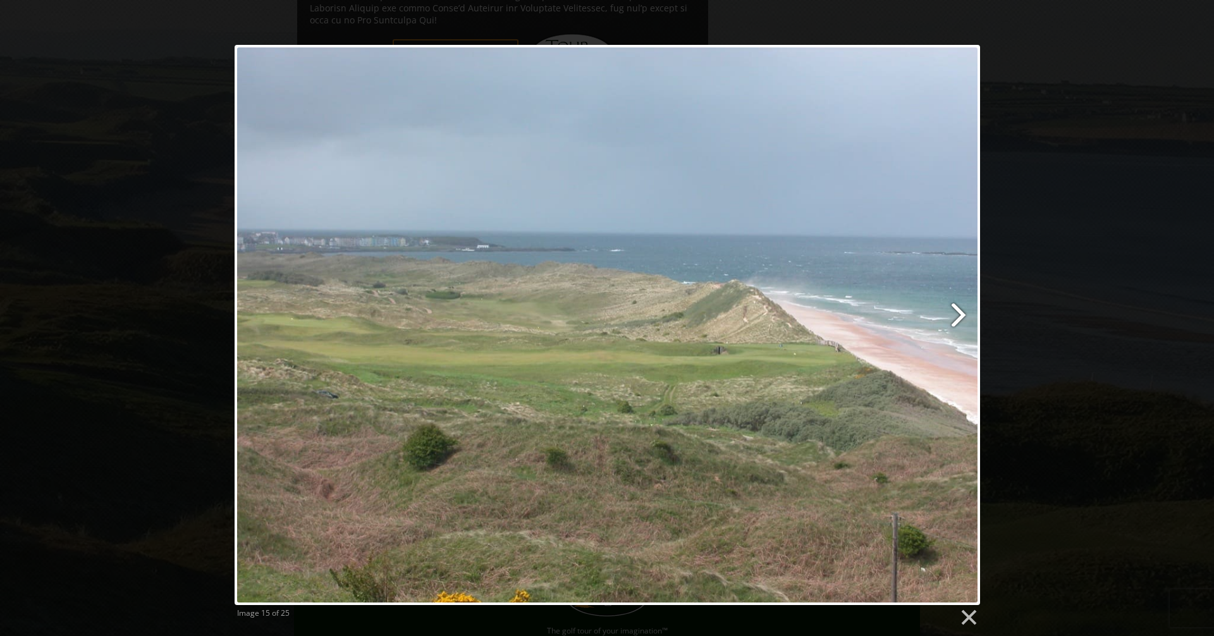
click at [963, 312] on link at bounding box center [742, 325] width 478 height 560
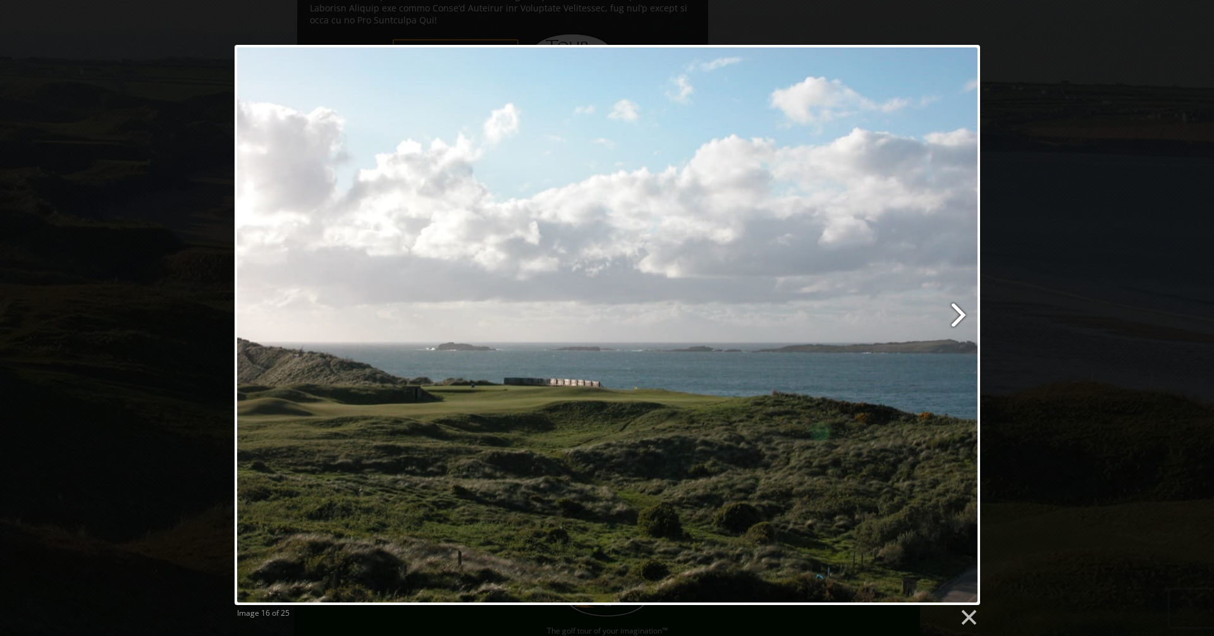
click at [963, 312] on link at bounding box center [742, 325] width 478 height 560
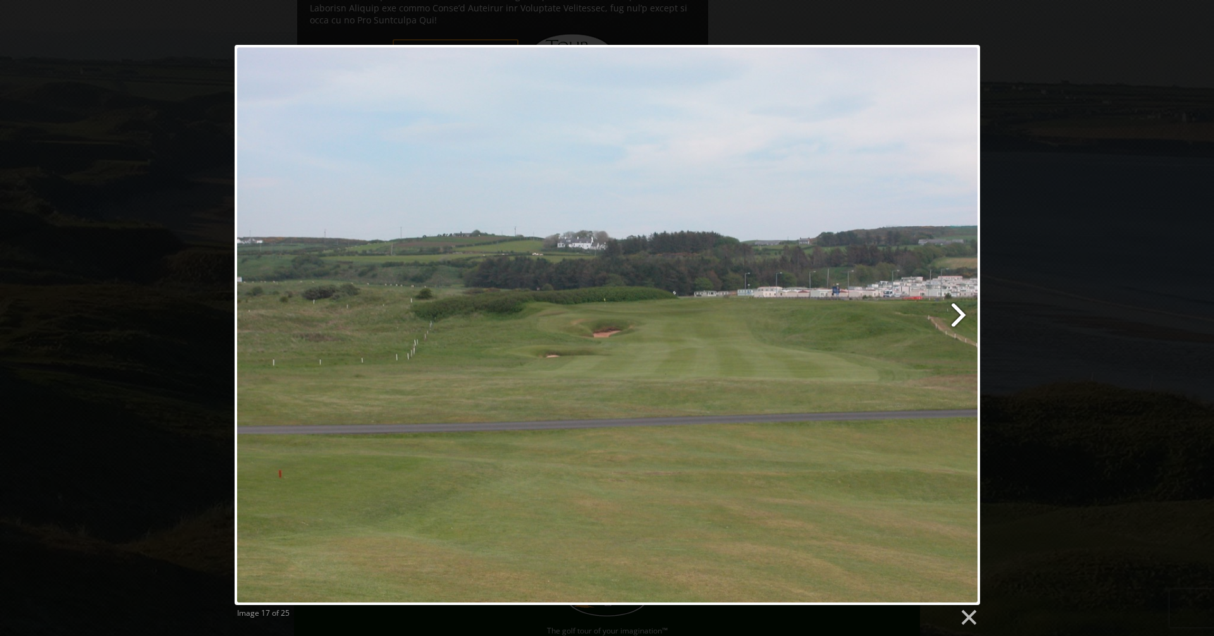
click at [963, 312] on link at bounding box center [742, 325] width 478 height 560
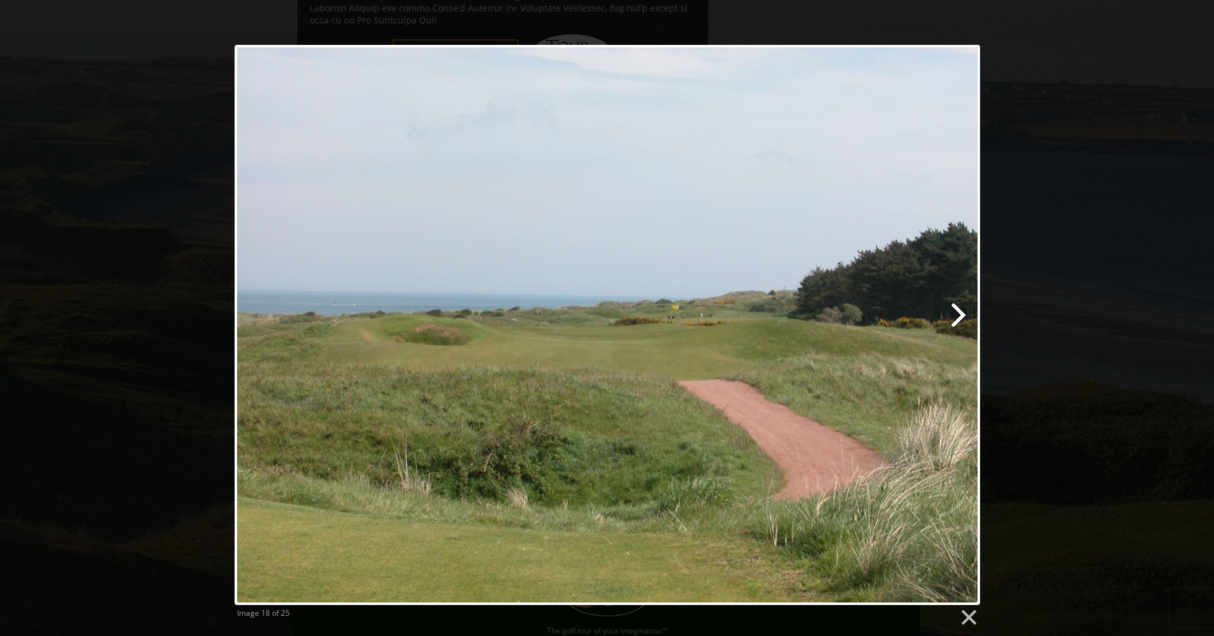
click at [963, 312] on link at bounding box center [742, 325] width 478 height 560
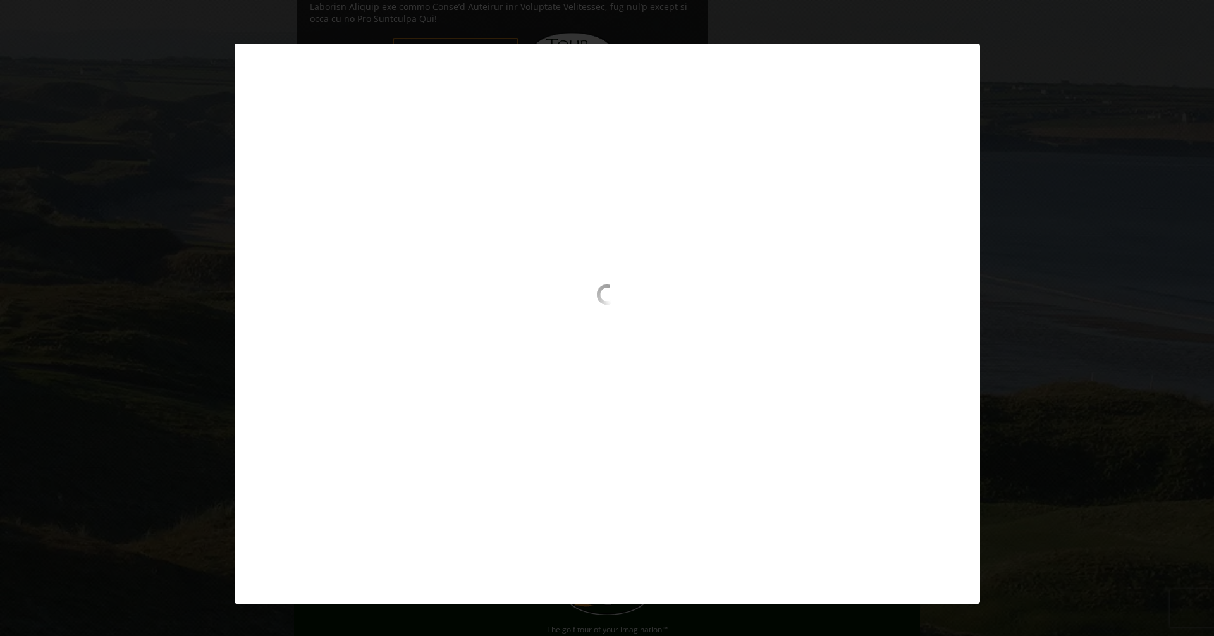
click at [963, 311] on div at bounding box center [608, 355] width 746 height 140
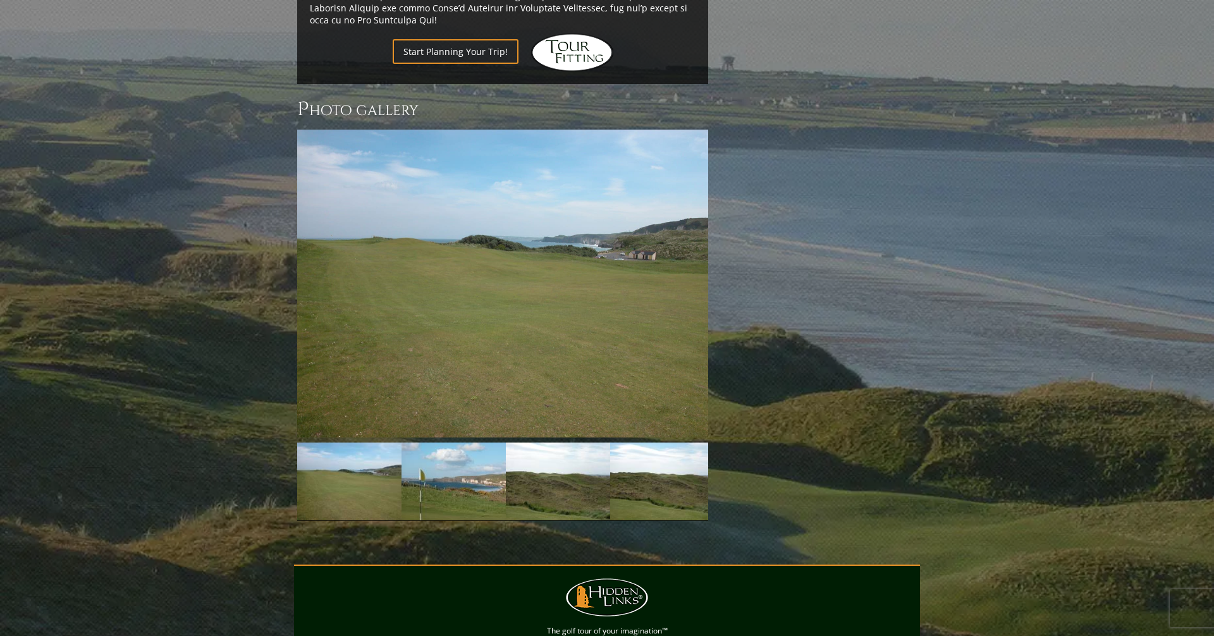
scroll to position [1028, 0]
